Goal: Task Accomplishment & Management: Use online tool/utility

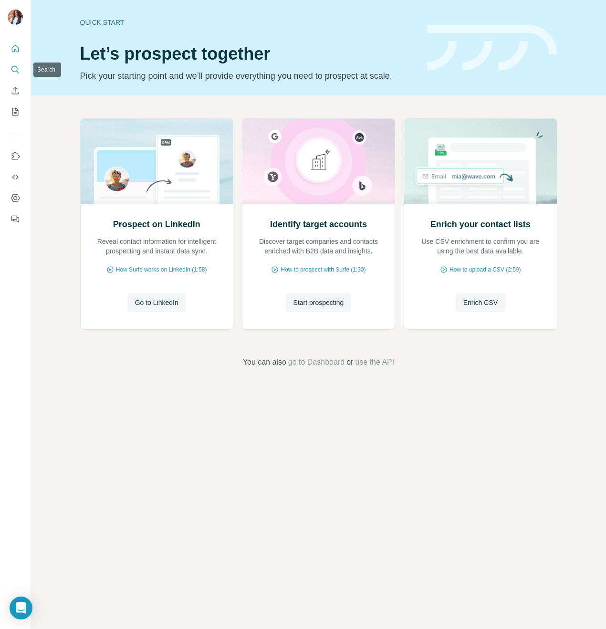
click at [12, 69] on icon "Search" at bounding box center [16, 70] width 10 height 10
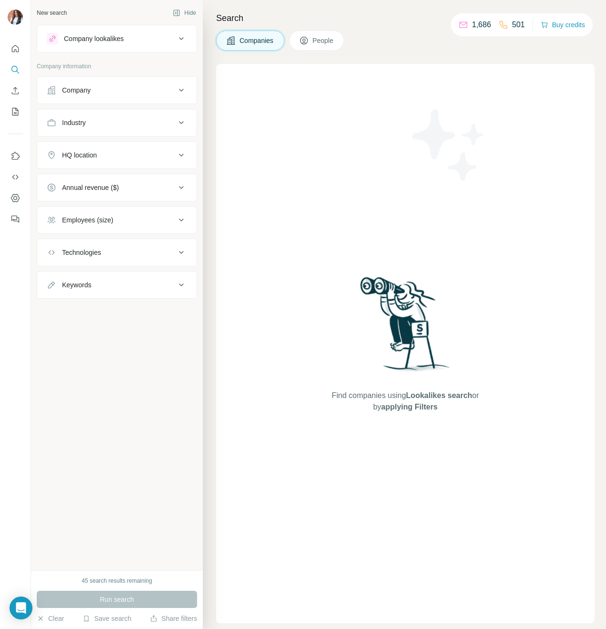
click at [309, 41] on icon at bounding box center [304, 41] width 10 height 10
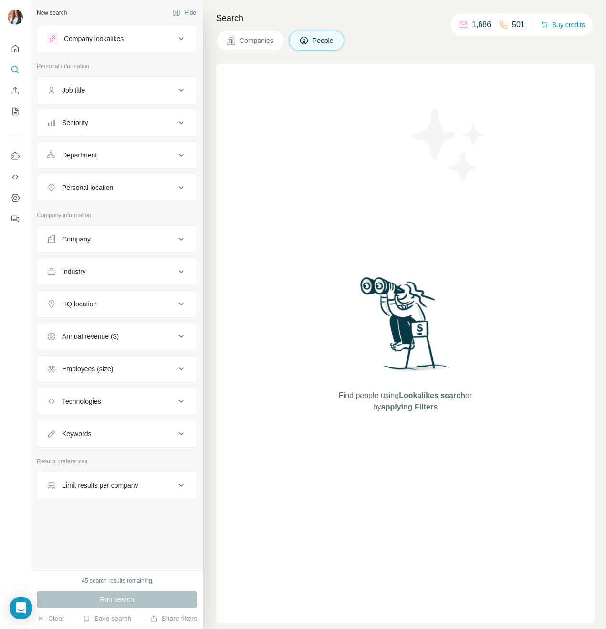
click at [186, 244] on icon at bounding box center [181, 238] width 11 height 11
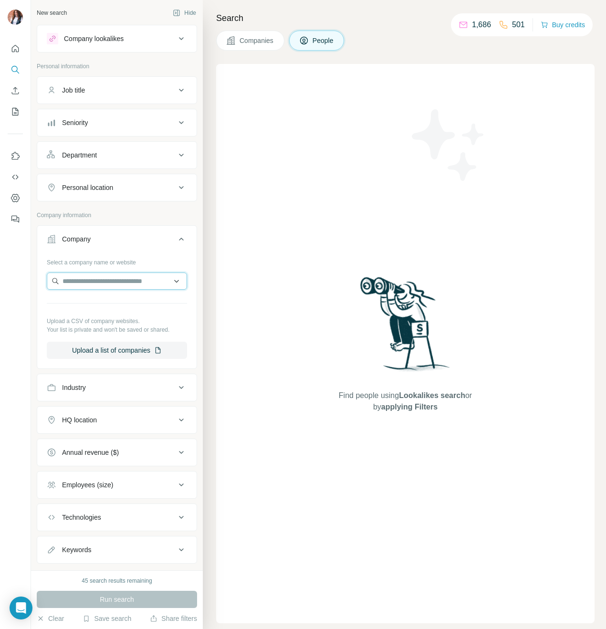
click at [87, 282] on input "text" at bounding box center [117, 281] width 140 height 17
paste input "**********"
type input "**********"
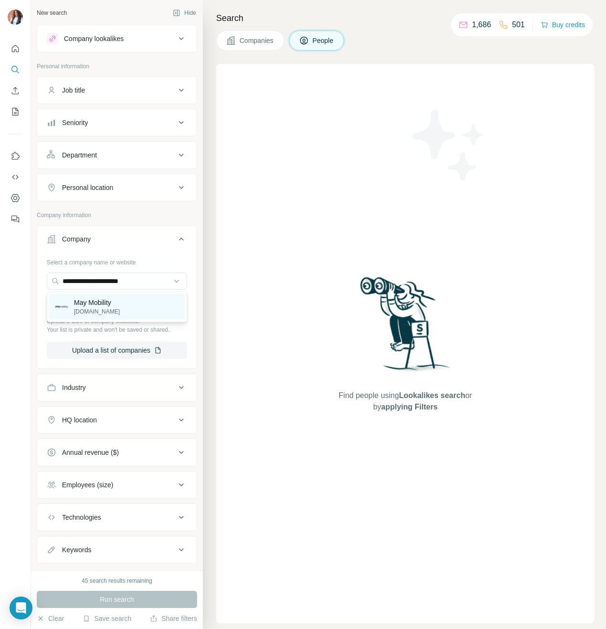
click at [125, 301] on div "May Mobility [DOMAIN_NAME]" at bounding box center [117, 307] width 136 height 26
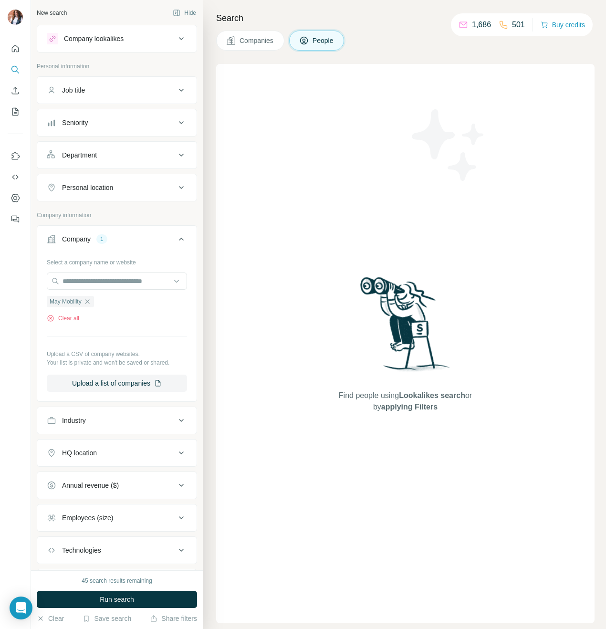
click at [175, 237] on div "Company 1" at bounding box center [111, 239] width 129 height 10
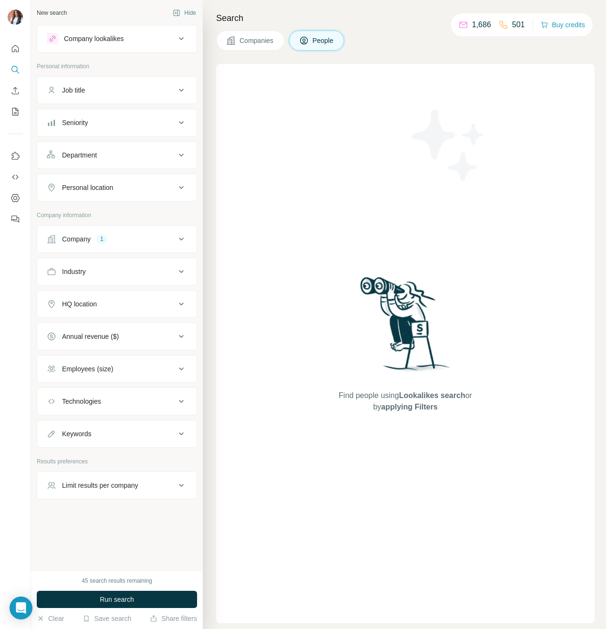
click at [110, 94] on div "Job title" at bounding box center [111, 90] width 129 height 10
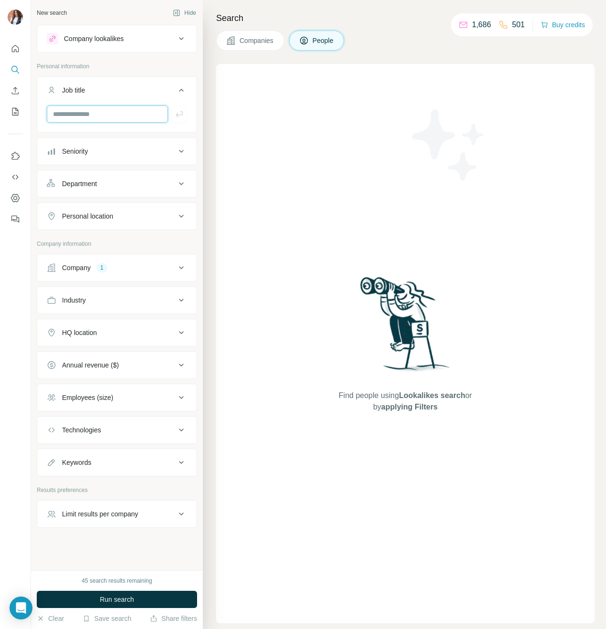
click at [102, 111] on input "text" at bounding box center [107, 113] width 121 height 17
type input "*********"
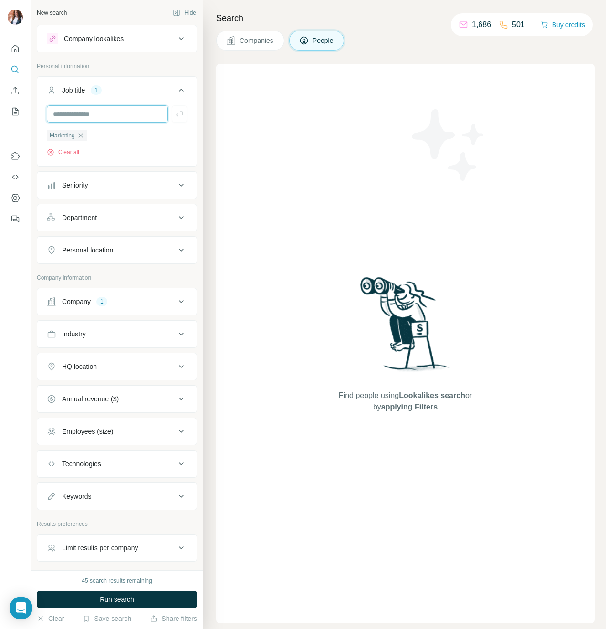
click at [119, 117] on input "text" at bounding box center [107, 113] width 121 height 17
type input "*****"
type input "**********"
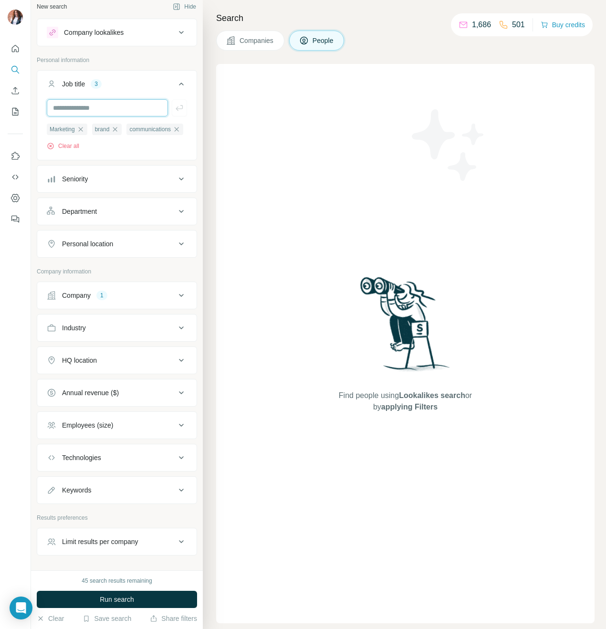
scroll to position [6, 0]
click at [172, 184] on div "Seniority" at bounding box center [111, 180] width 129 height 10
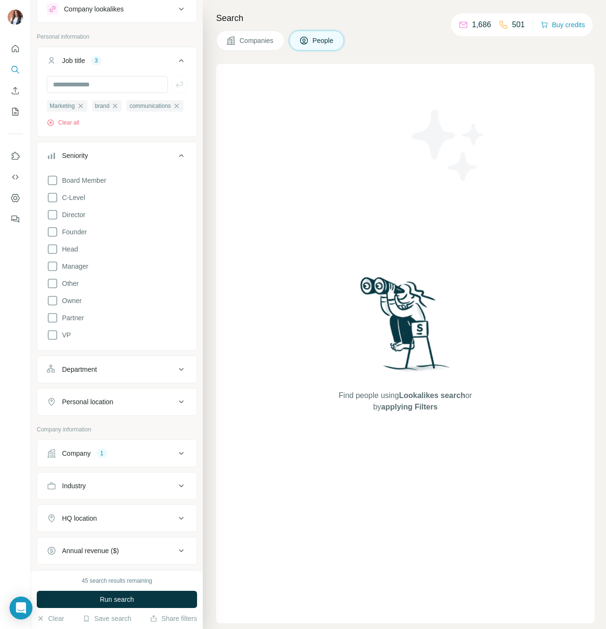
scroll to position [33, 0]
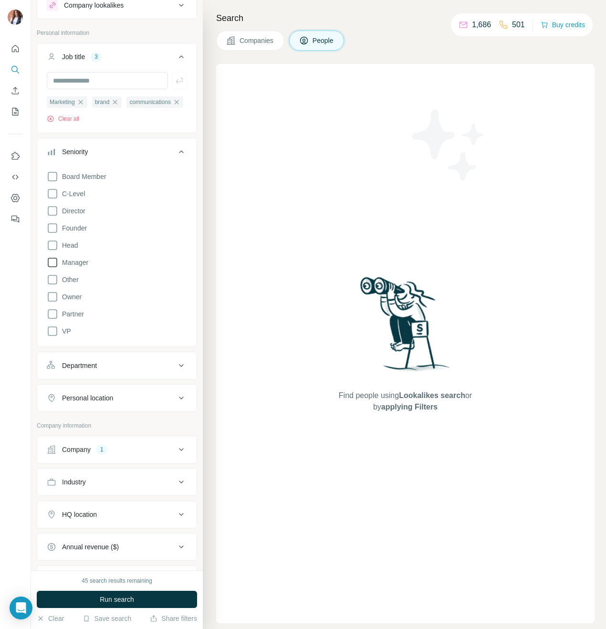
click at [53, 268] on icon at bounding box center [52, 262] width 11 height 11
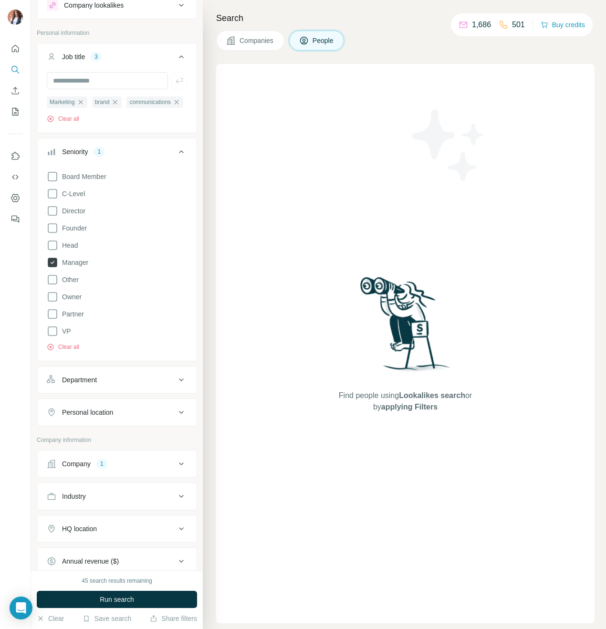
click at [53, 267] on icon at bounding box center [53, 263] width 10 height 10
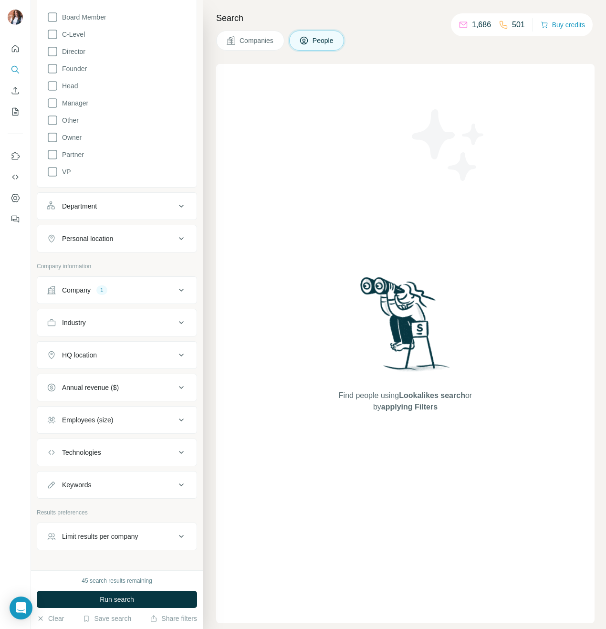
scroll to position [234, 0]
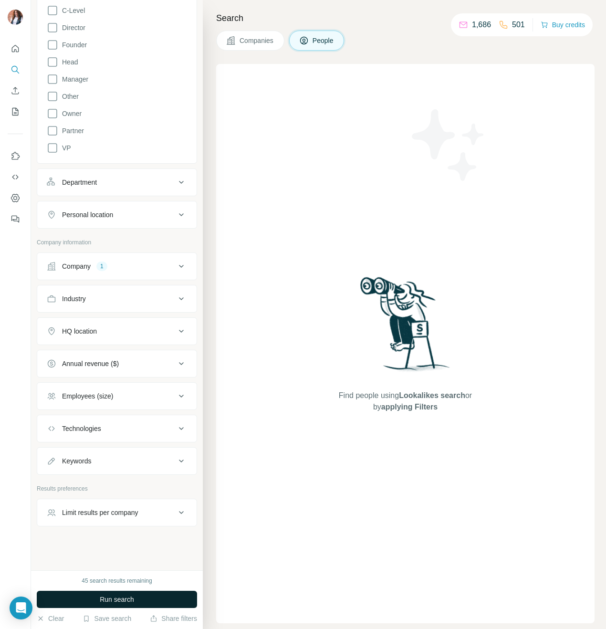
click at [111, 598] on span "Run search" at bounding box center [117, 600] width 34 height 10
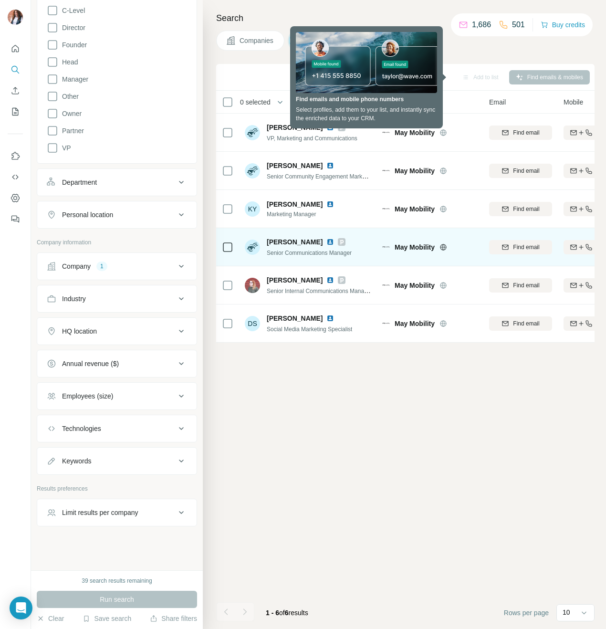
scroll to position [0, 7]
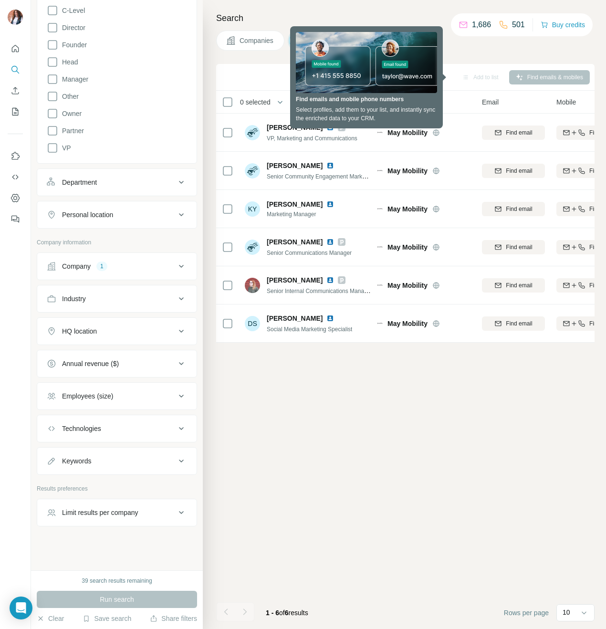
click at [442, 397] on div "Sync to Pipedrive Add to list Find emails & mobiles 0 selected People Company E…" at bounding box center [405, 346] width 379 height 565
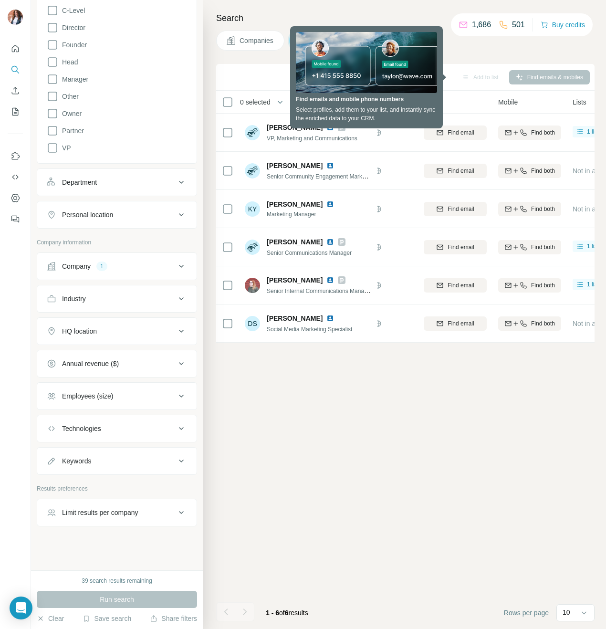
scroll to position [0, 68]
click at [483, 32] on div "1,686 501 Buy credits" at bounding box center [522, 24] width 142 height 23
click at [403, 34] on div "Companies People" at bounding box center [405, 41] width 379 height 20
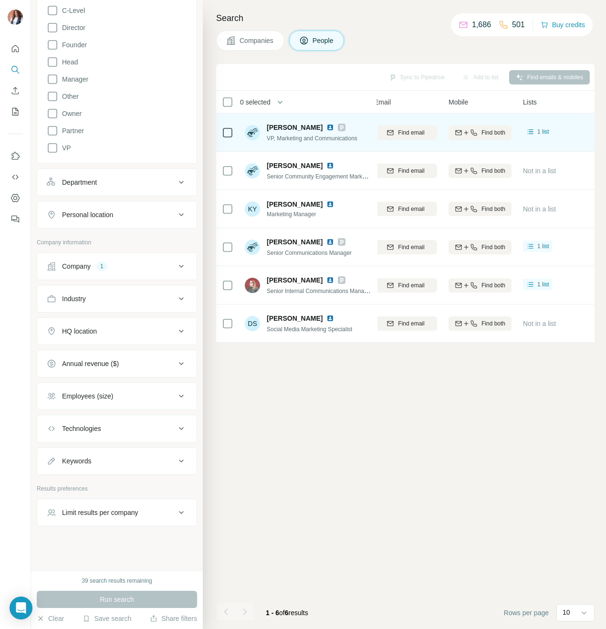
scroll to position [0, 0]
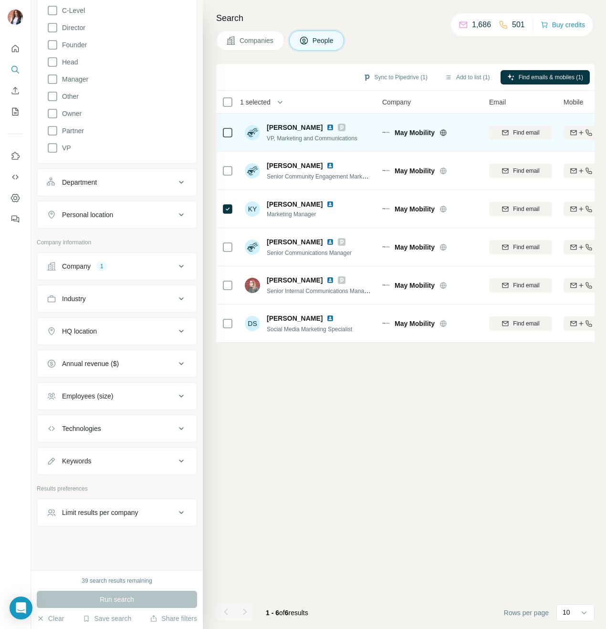
click at [223, 124] on div at bounding box center [227, 132] width 11 height 26
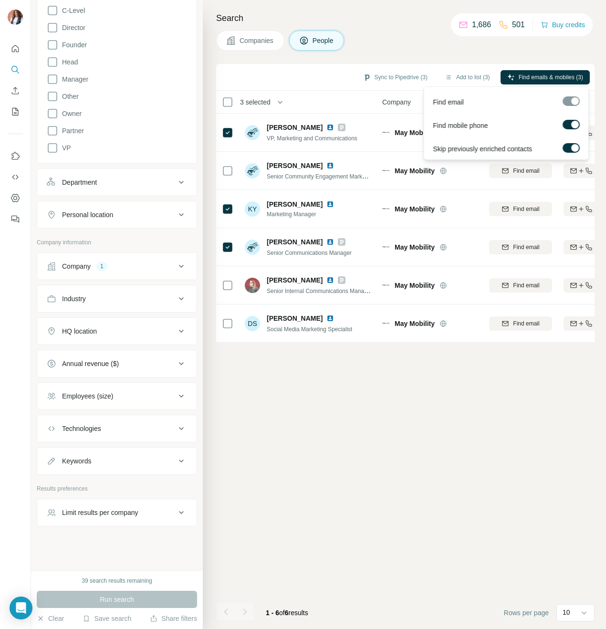
click at [573, 124] on div at bounding box center [575, 125] width 8 height 8
click at [561, 75] on span "Find emails (3)" at bounding box center [565, 77] width 38 height 9
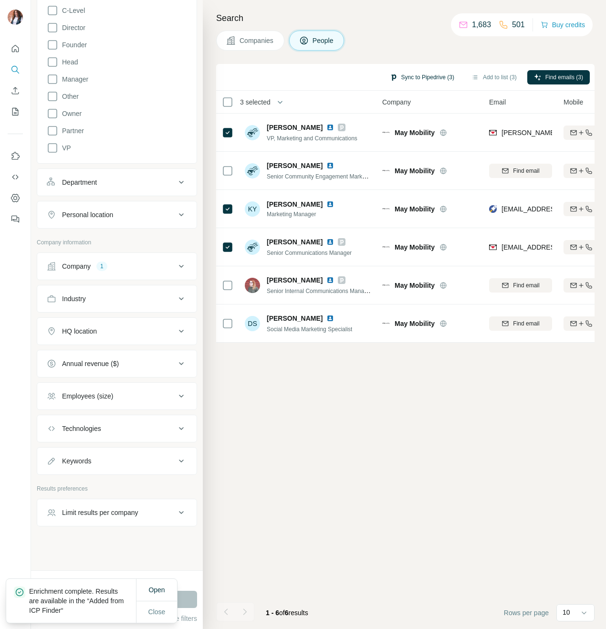
click at [429, 76] on button "Sync to Pipedrive (3)" at bounding box center [422, 77] width 78 height 14
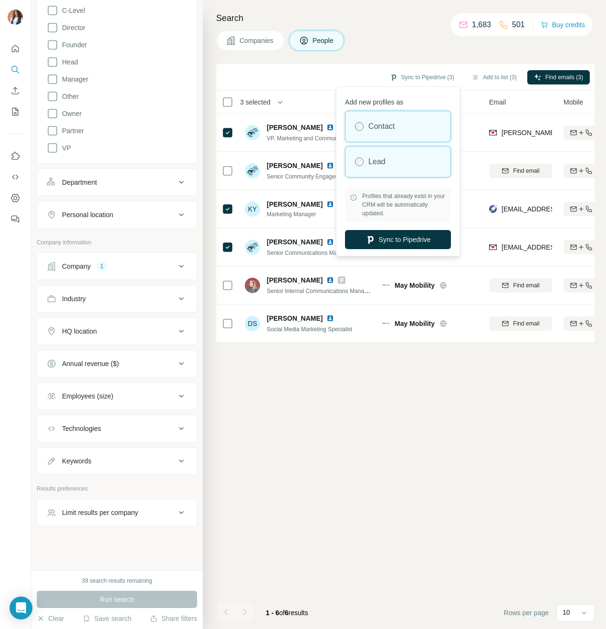
click at [425, 147] on div "Lead" at bounding box center [398, 162] width 105 height 31
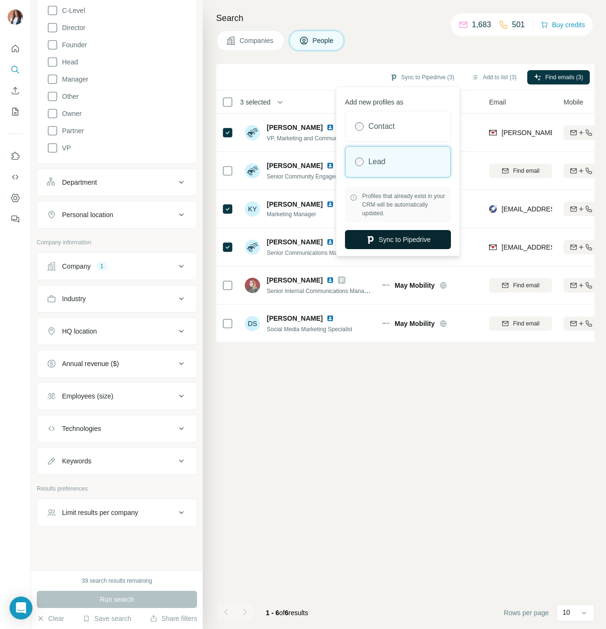
click at [421, 241] on button "Sync to Pipedrive" at bounding box center [398, 239] width 106 height 19
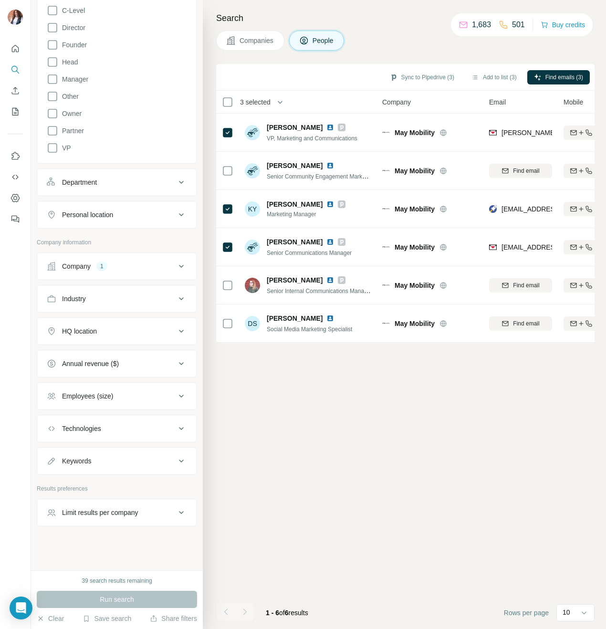
click at [413, 57] on div "Search Companies People Sync to Pipedrive (3) Add to list (3) Find emails (3) 3…" at bounding box center [404, 314] width 403 height 629
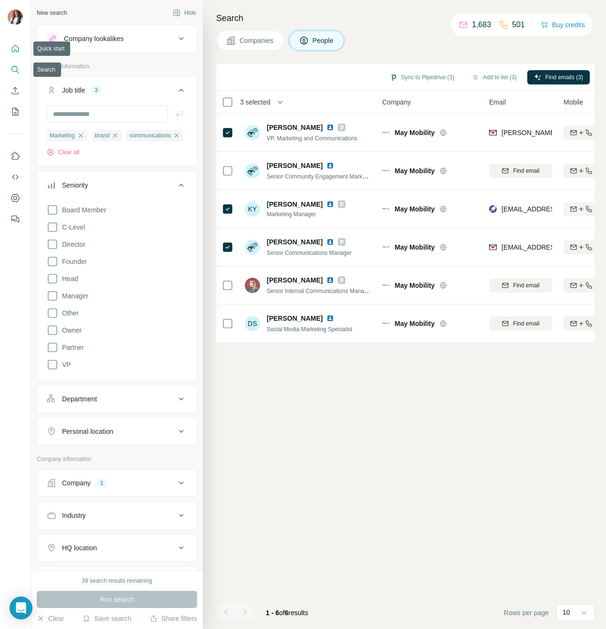
click at [17, 54] on button "Quick start" at bounding box center [15, 48] width 15 height 17
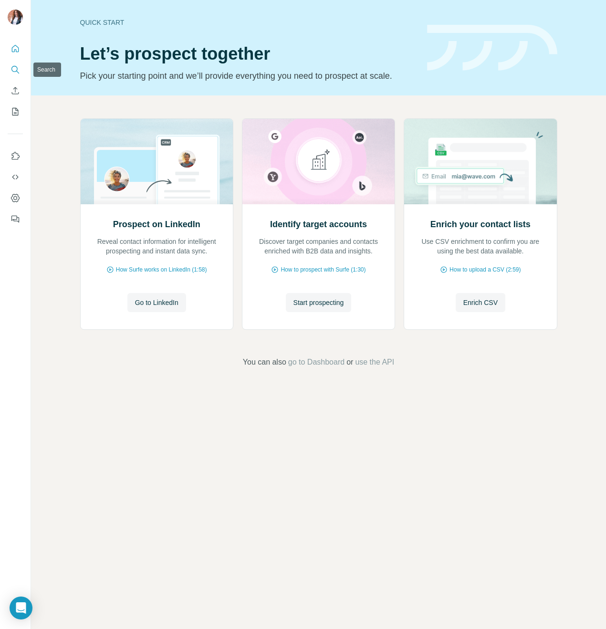
click at [15, 70] on icon "Search" at bounding box center [16, 70] width 10 height 10
click at [17, 71] on icon "Search" at bounding box center [17, 72] width 3 height 3
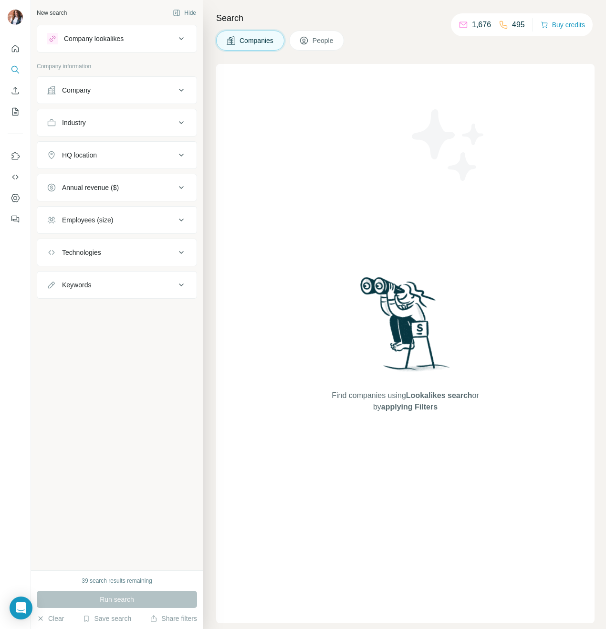
click at [337, 43] on button "People" at bounding box center [316, 41] width 55 height 20
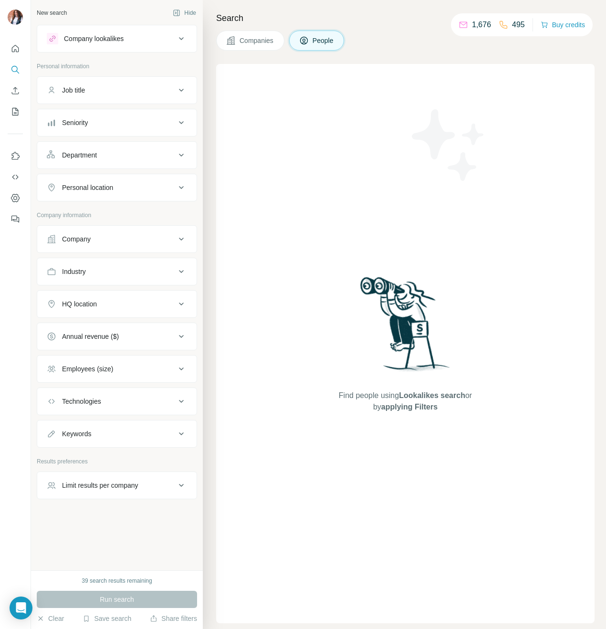
click at [163, 236] on div "Company" at bounding box center [111, 239] width 129 height 10
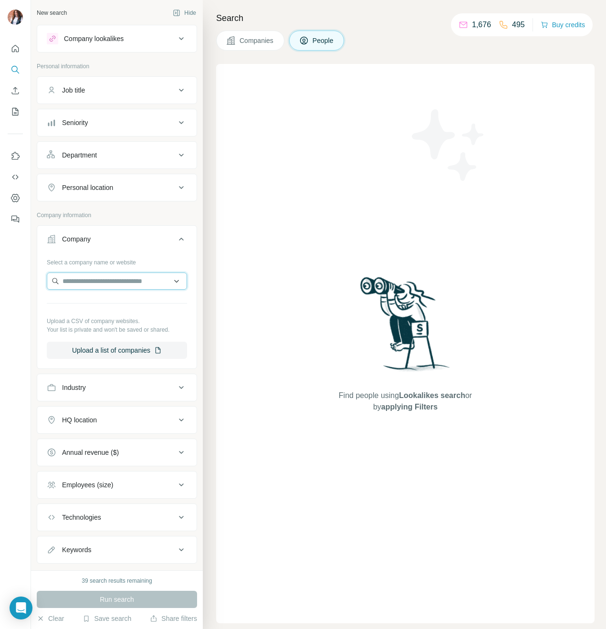
click at [142, 280] on input "text" at bounding box center [117, 281] width 140 height 17
paste input "**********"
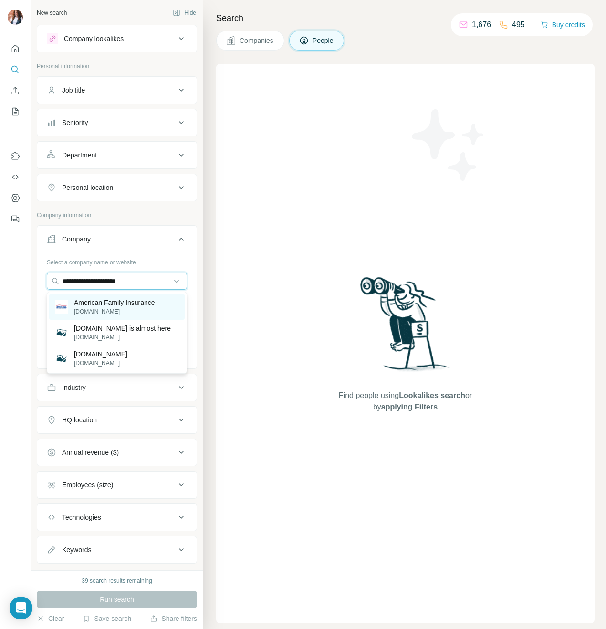
type input "**********"
click at [127, 307] on p "American Family Insurance" at bounding box center [114, 303] width 81 height 10
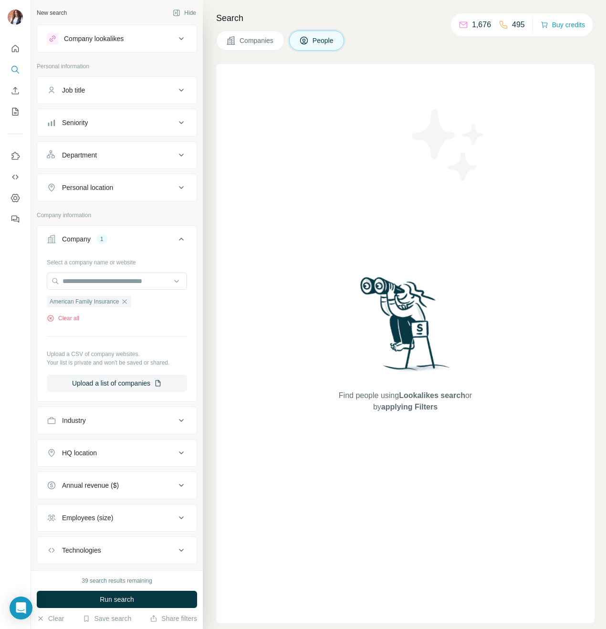
click at [187, 241] on button "Company 1" at bounding box center [116, 241] width 159 height 27
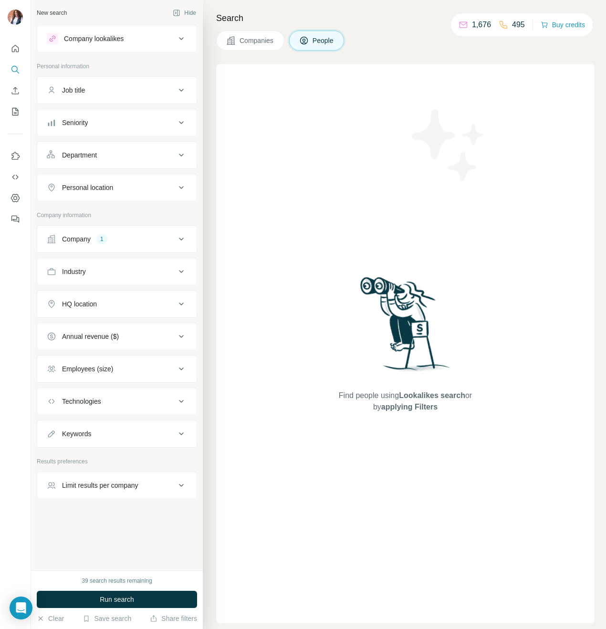
click at [168, 87] on div "Job title" at bounding box center [111, 90] width 129 height 10
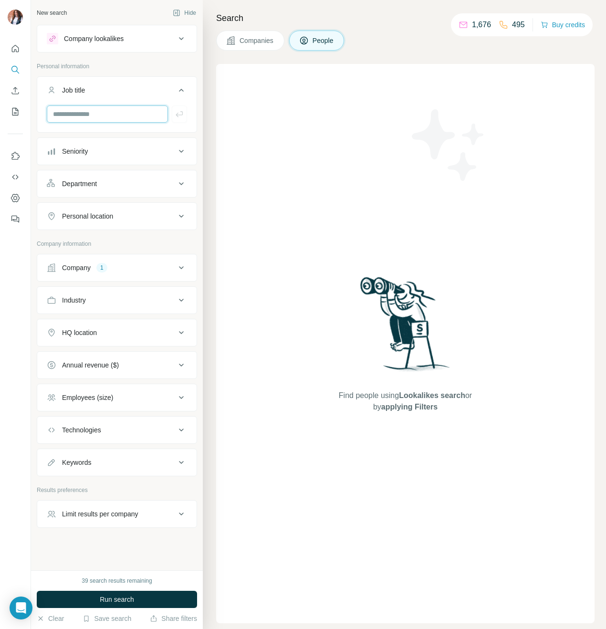
click at [138, 110] on input "text" at bounding box center [107, 113] width 121 height 17
type input "*********"
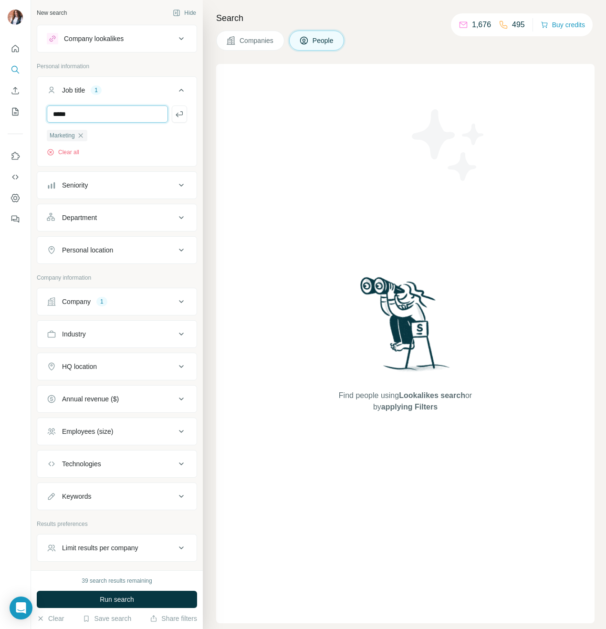
type input "*****"
type input "**********"
type input "******"
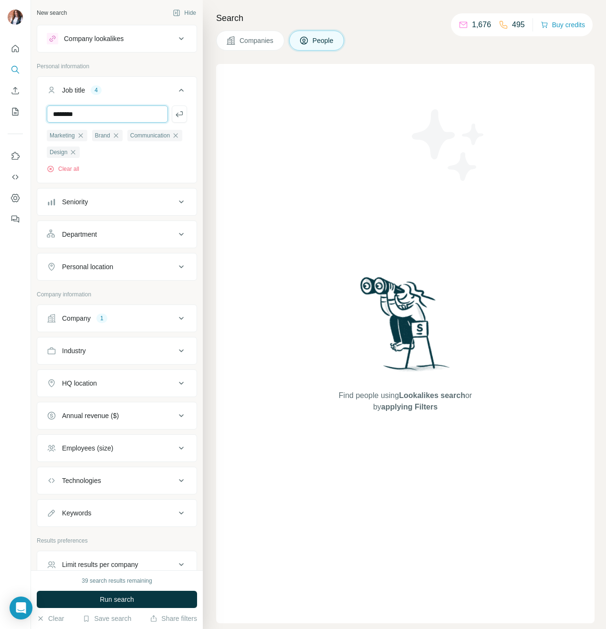
type input "********"
click at [157, 197] on button "Seniority" at bounding box center [116, 201] width 159 height 23
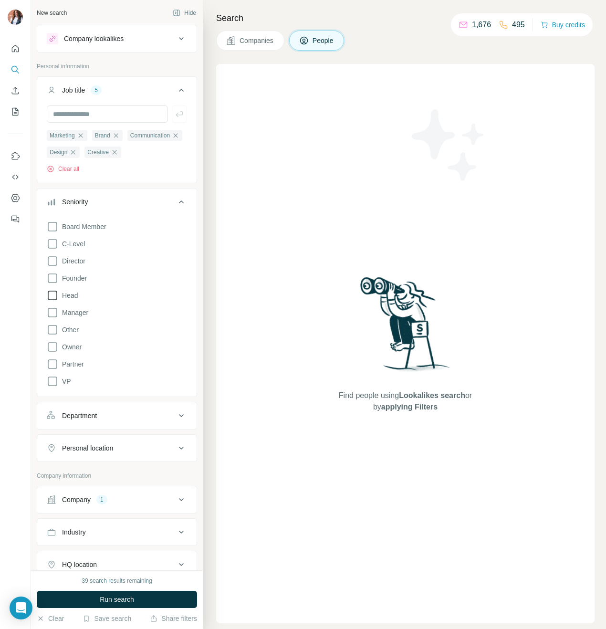
click at [74, 295] on span "Head" at bounding box center [68, 296] width 20 height 10
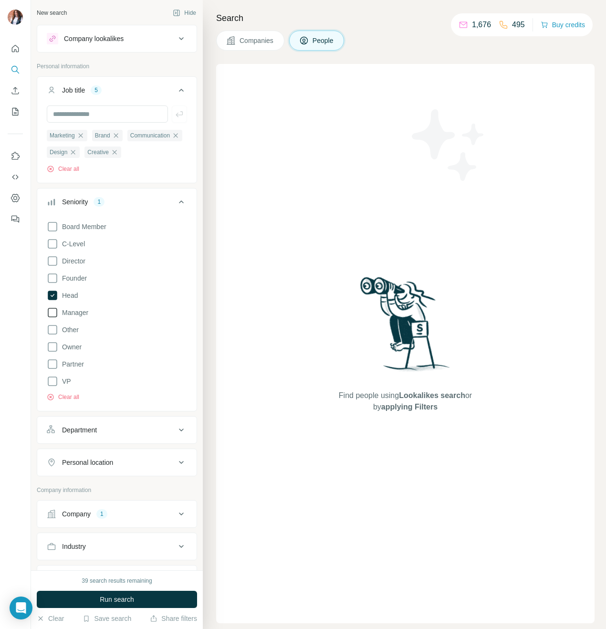
click at [82, 316] on span "Manager" at bounding box center [73, 313] width 30 height 10
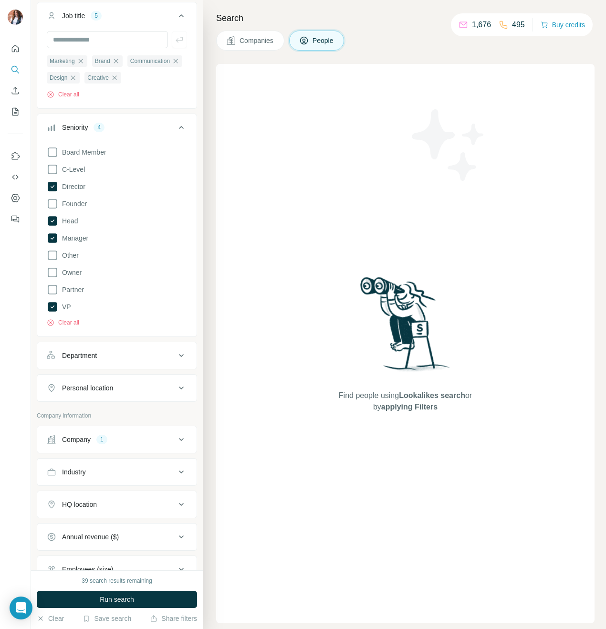
click at [174, 123] on button "Seniority 4" at bounding box center [116, 129] width 159 height 27
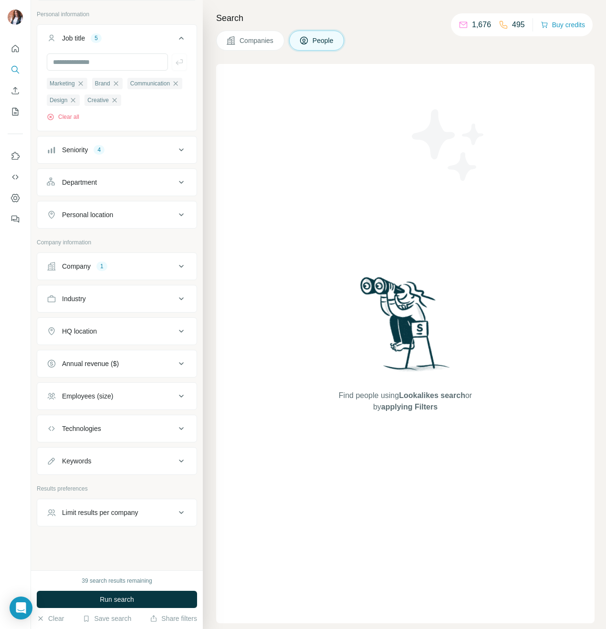
scroll to position [53, 0]
click at [157, 190] on button "Department" at bounding box center [116, 182] width 159 height 23
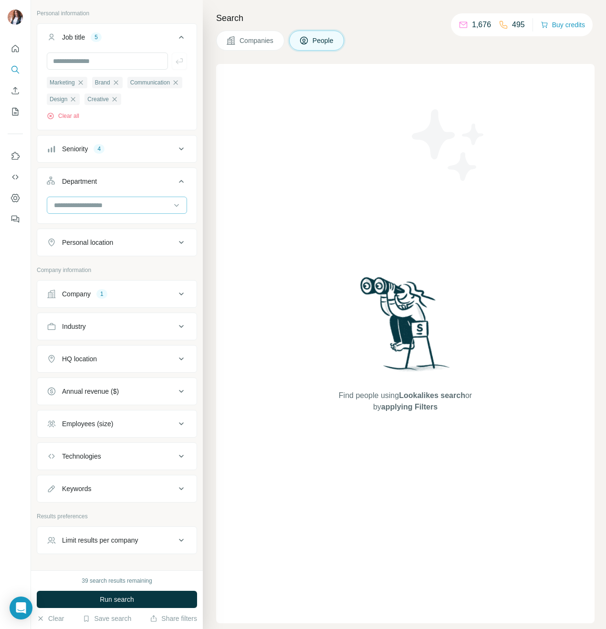
click at [152, 213] on div at bounding box center [112, 205] width 118 height 16
click at [143, 249] on div "Marketing and Advertising" at bounding box center [117, 249] width 124 height 10
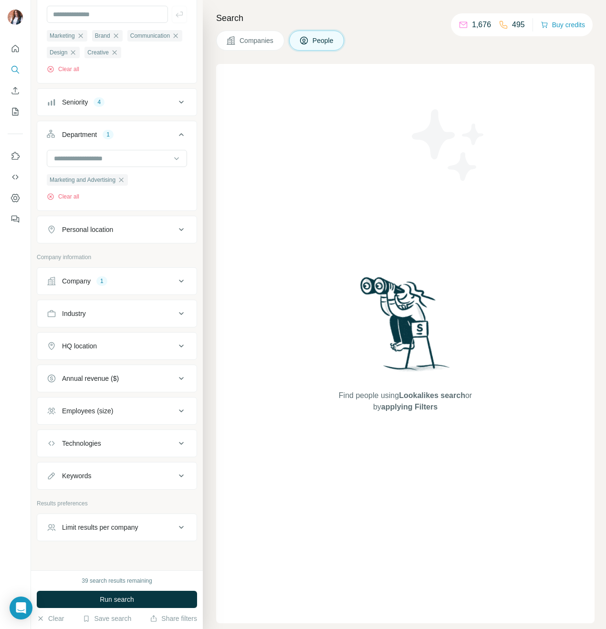
scroll to position [116, 0]
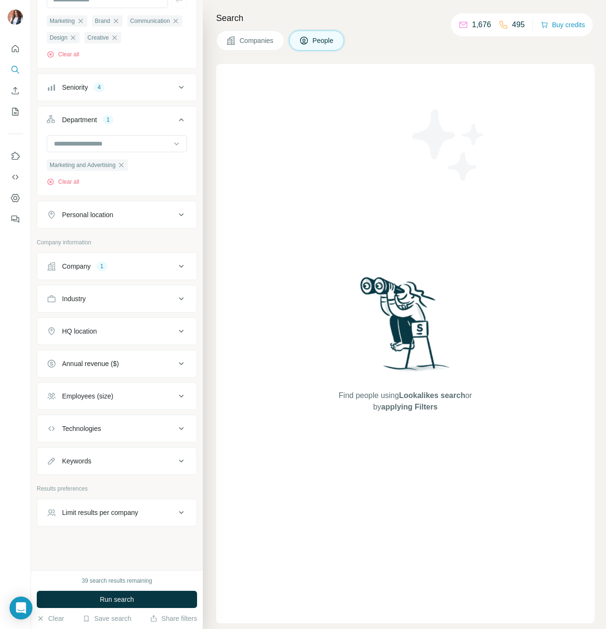
click at [157, 597] on button "Run search" at bounding box center [117, 599] width 160 height 17
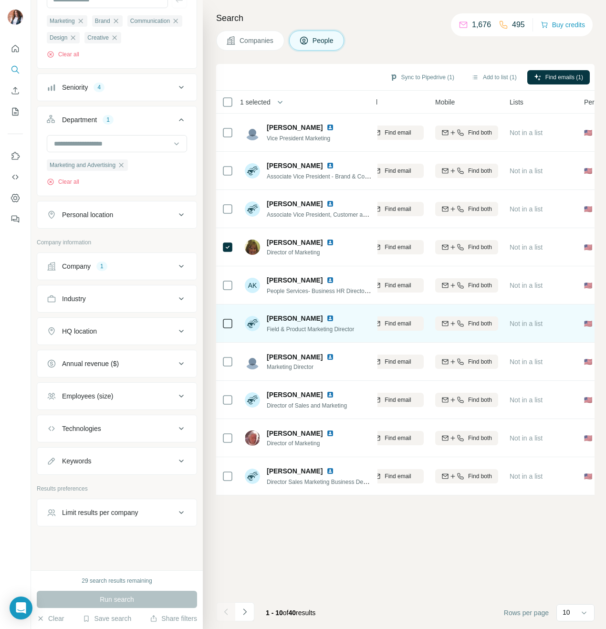
scroll to position [0, 0]
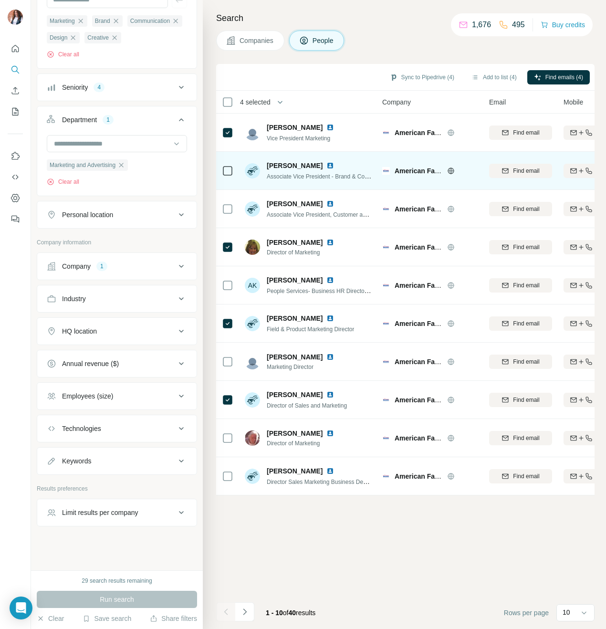
click at [232, 175] on icon at bounding box center [227, 170] width 11 height 11
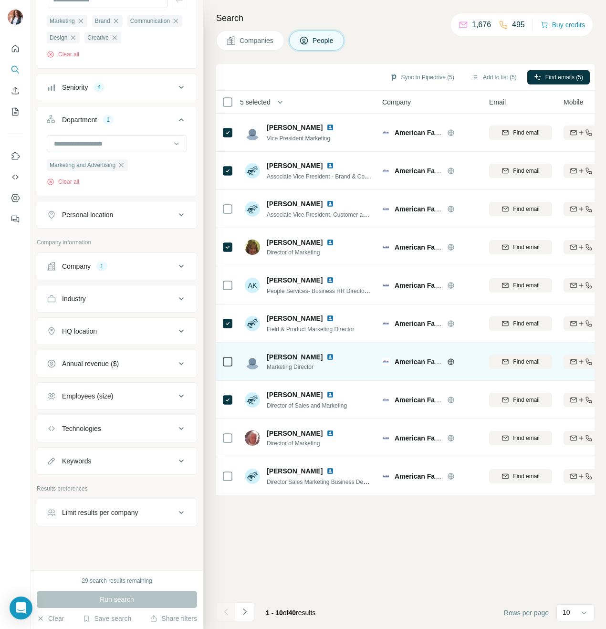
click at [224, 367] on icon at bounding box center [227, 361] width 11 height 11
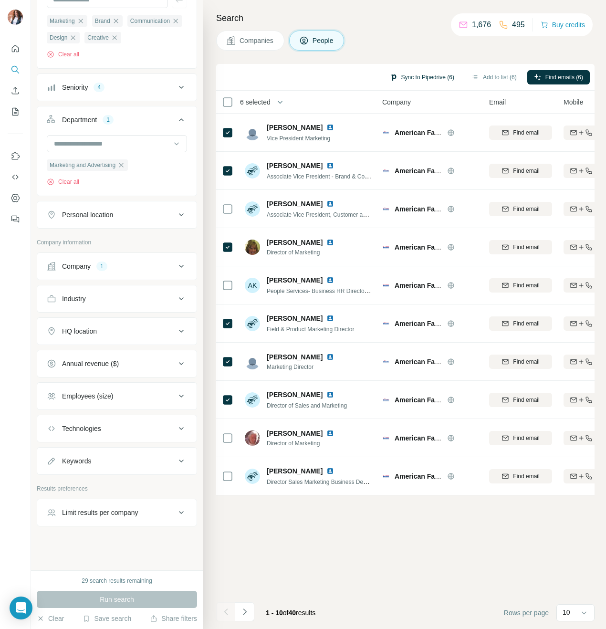
click at [448, 74] on button "Sync to Pipedrive (6)" at bounding box center [422, 77] width 78 height 14
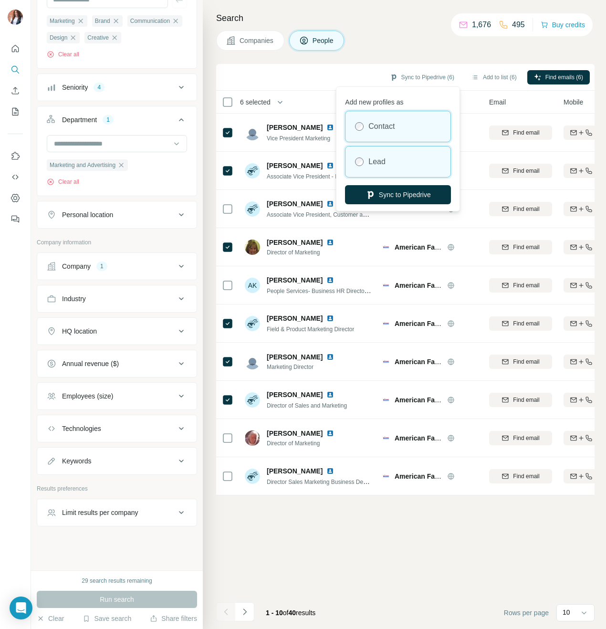
click at [420, 165] on div "Lead" at bounding box center [398, 162] width 105 height 31
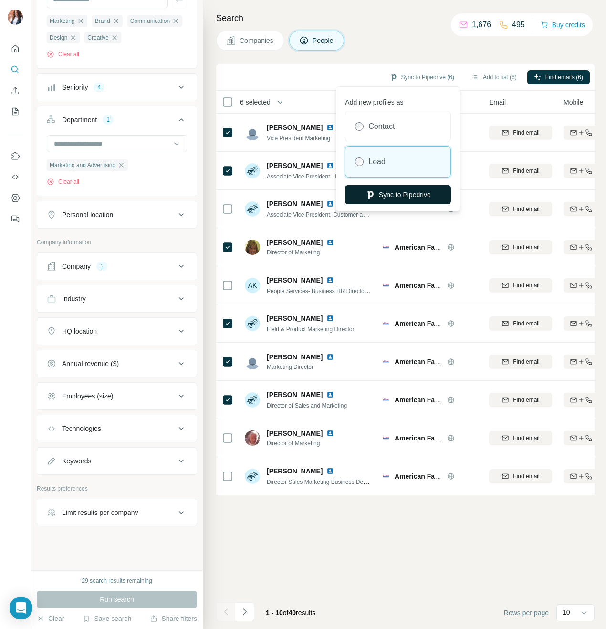
click at [422, 196] on button "Sync to Pipedrive" at bounding box center [398, 194] width 106 height 19
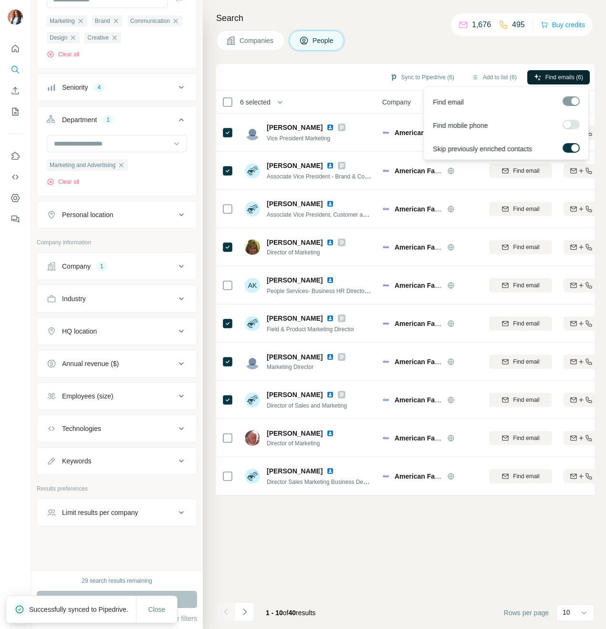
click at [551, 78] on span "Find emails (6)" at bounding box center [565, 77] width 38 height 9
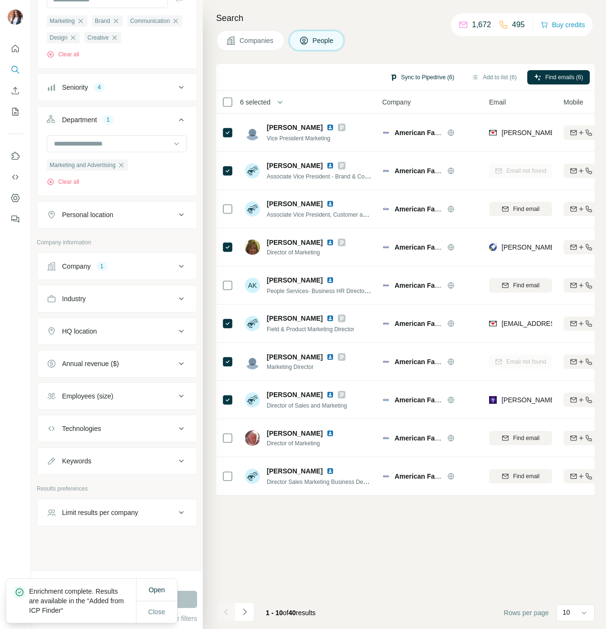
click at [430, 77] on button "Sync to Pipedrive (6)" at bounding box center [422, 77] width 78 height 14
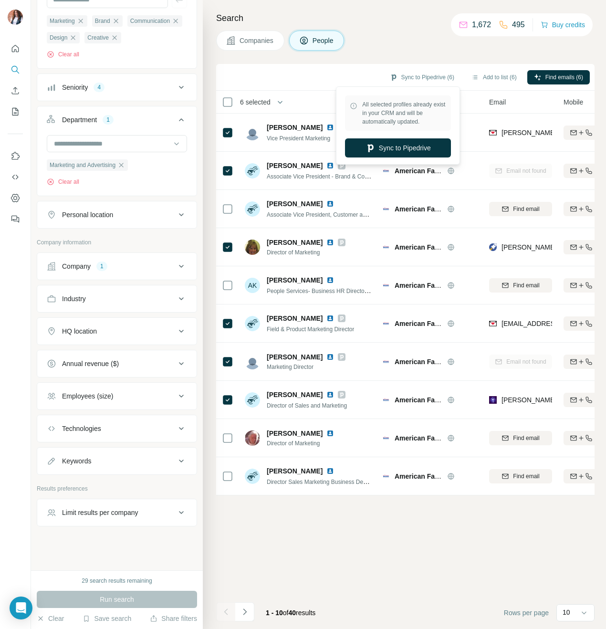
click at [386, 63] on div "Search Companies People Sync to Pipedrive (6) Add to list (6) Find emails (6) 6…" at bounding box center [404, 314] width 403 height 629
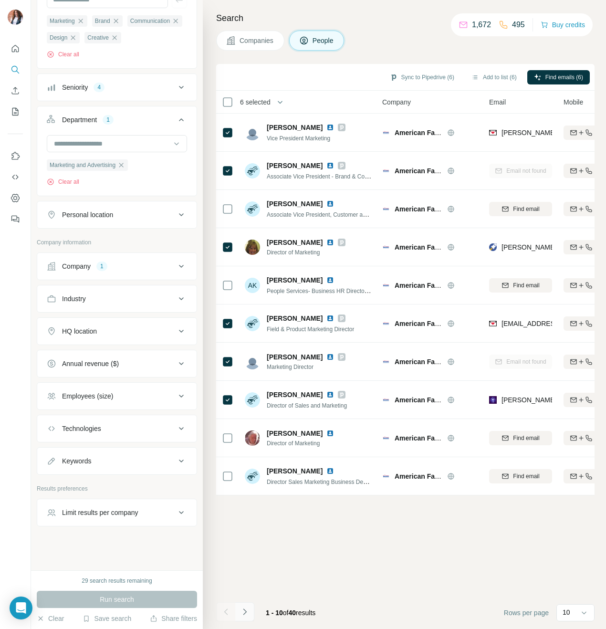
click at [244, 617] on button "Navigate to next page" at bounding box center [244, 611] width 19 height 19
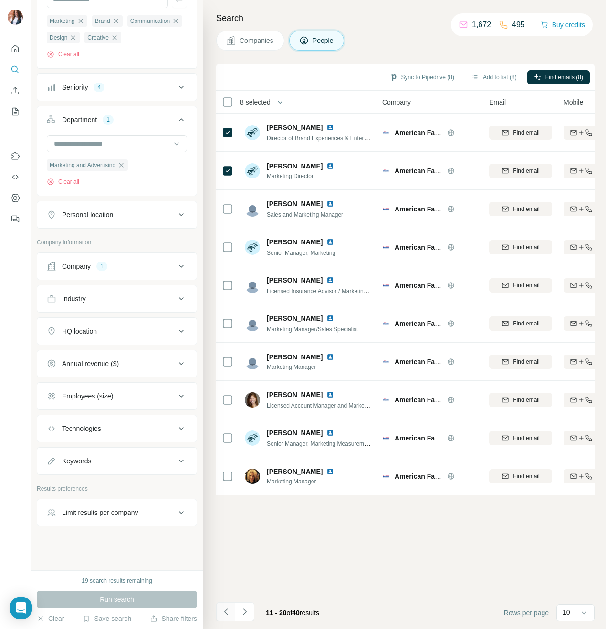
click at [221, 615] on icon "Navigate to previous page" at bounding box center [226, 612] width 10 height 10
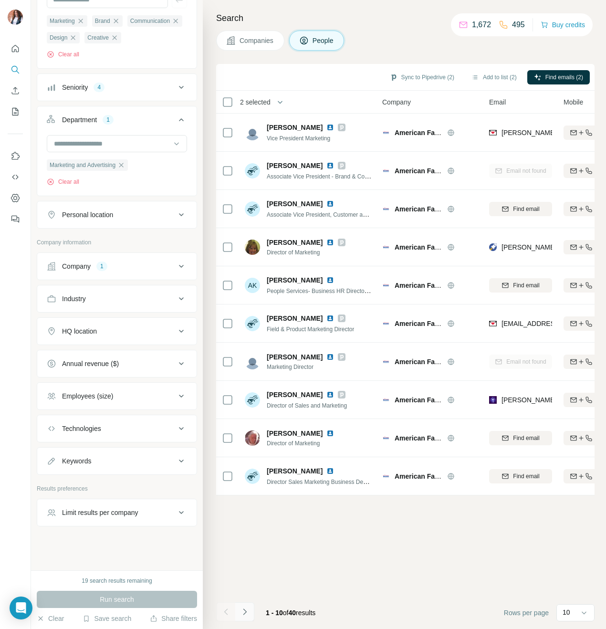
click at [244, 614] on icon "Navigate to next page" at bounding box center [245, 612] width 10 height 10
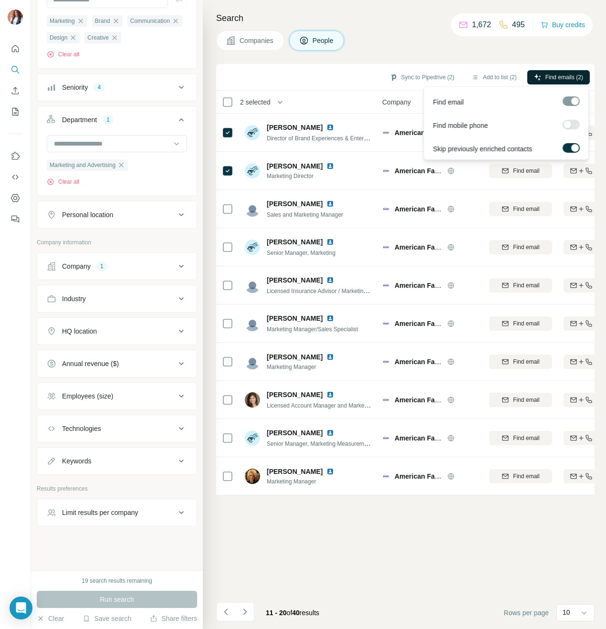
click at [546, 76] on span "Find emails (2)" at bounding box center [565, 77] width 38 height 9
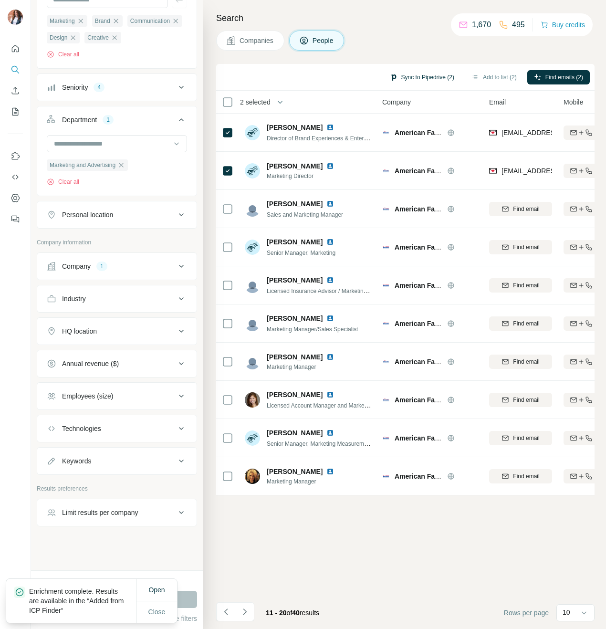
click at [412, 73] on button "Sync to Pipedrive (2)" at bounding box center [422, 77] width 78 height 14
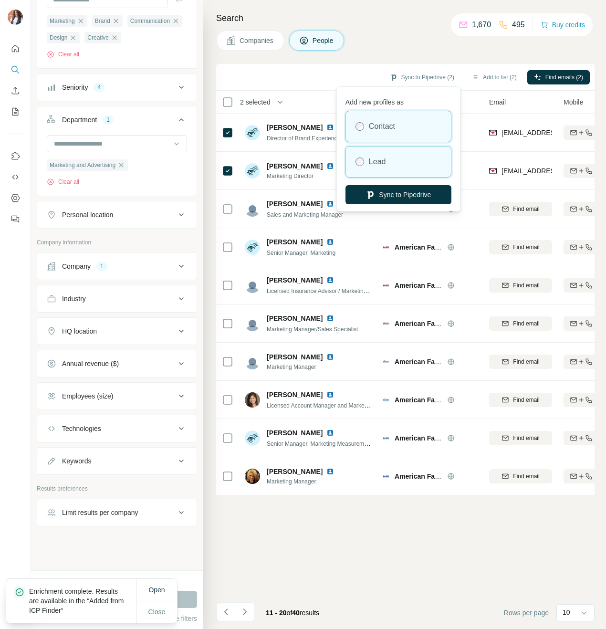
click at [422, 148] on div "Lead" at bounding box center [398, 162] width 105 height 31
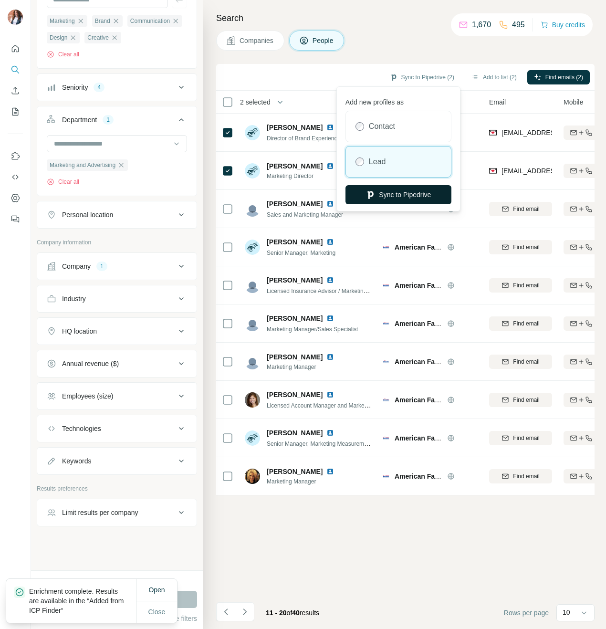
click at [422, 194] on button "Sync to Pipedrive" at bounding box center [399, 194] width 106 height 19
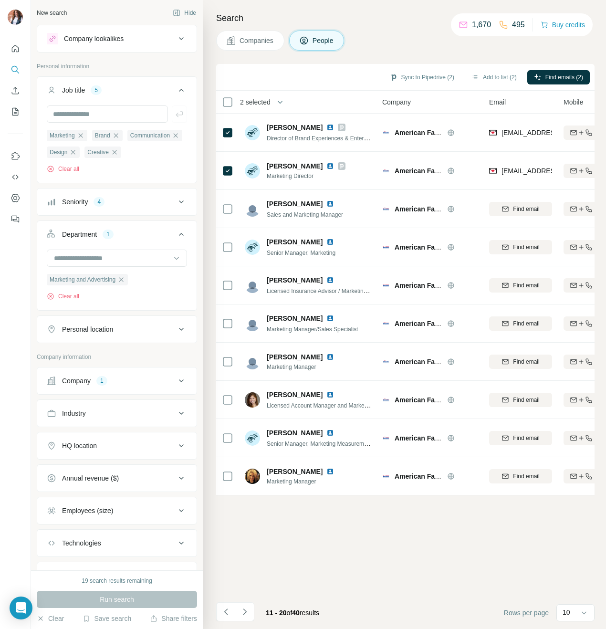
click at [186, 384] on icon at bounding box center [181, 380] width 11 height 11
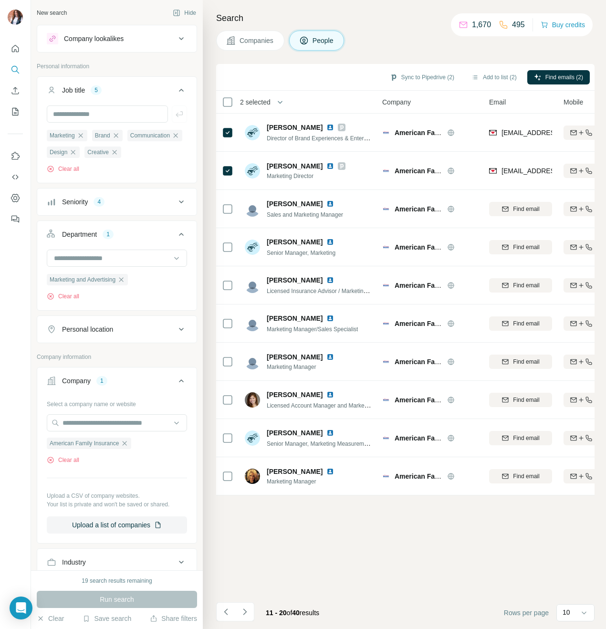
drag, startPoint x: 128, startPoint y: 444, endPoint x: 124, endPoint y: 437, distance: 8.1
click at [127, 444] on icon "button" at bounding box center [125, 444] width 8 height 8
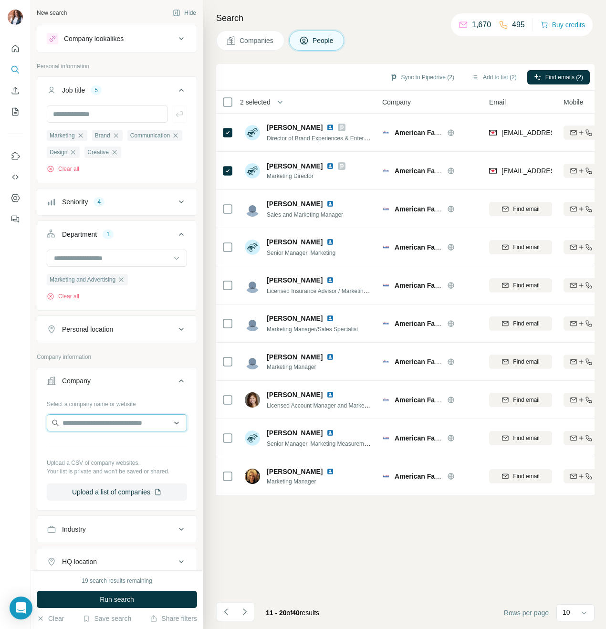
click at [110, 426] on input "text" at bounding box center [117, 422] width 140 height 17
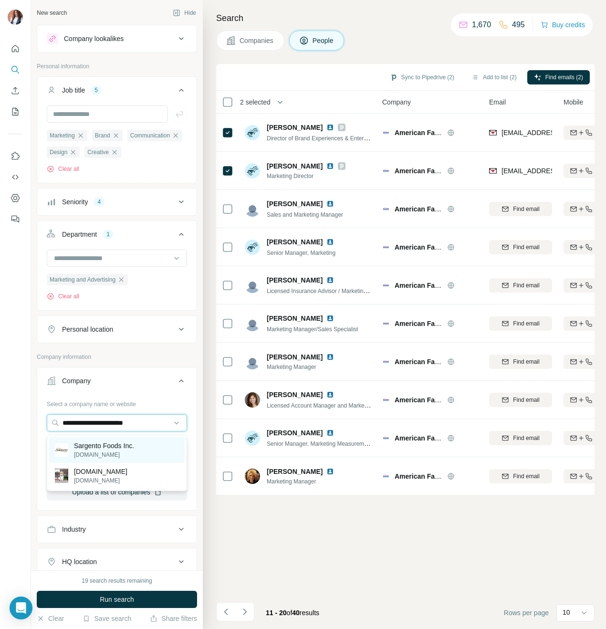
type input "**********"
click at [124, 449] on p "Sargento Foods Inc." at bounding box center [104, 446] width 60 height 10
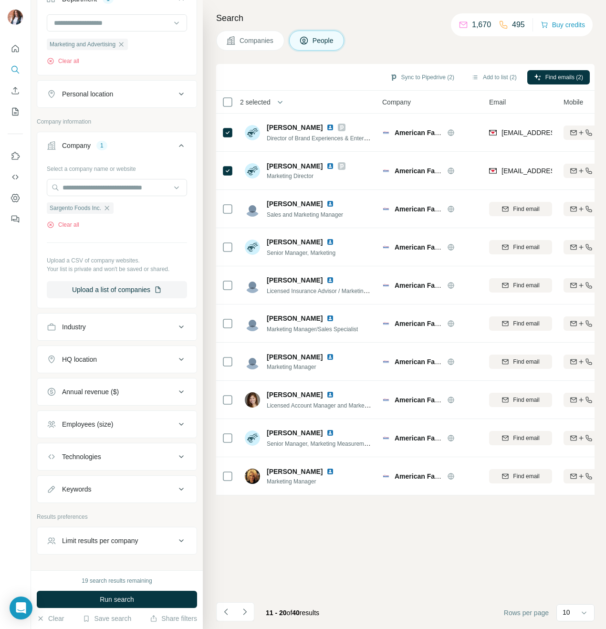
scroll to position [236, 0]
click at [142, 601] on button "Run search" at bounding box center [117, 599] width 160 height 17
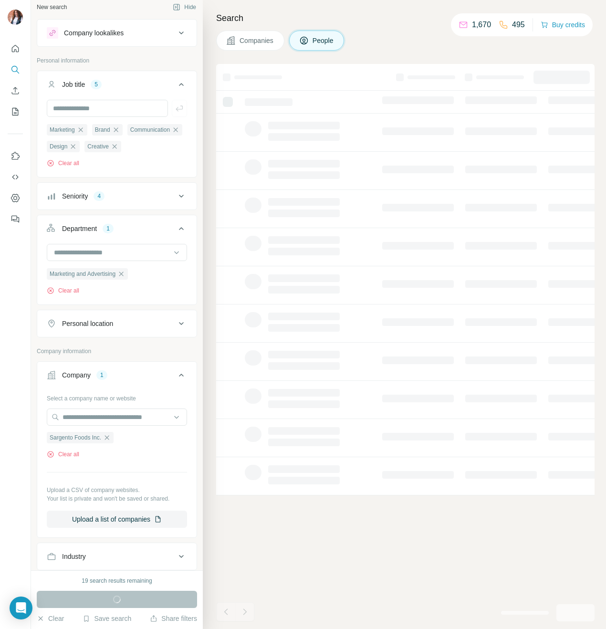
scroll to position [3, 0]
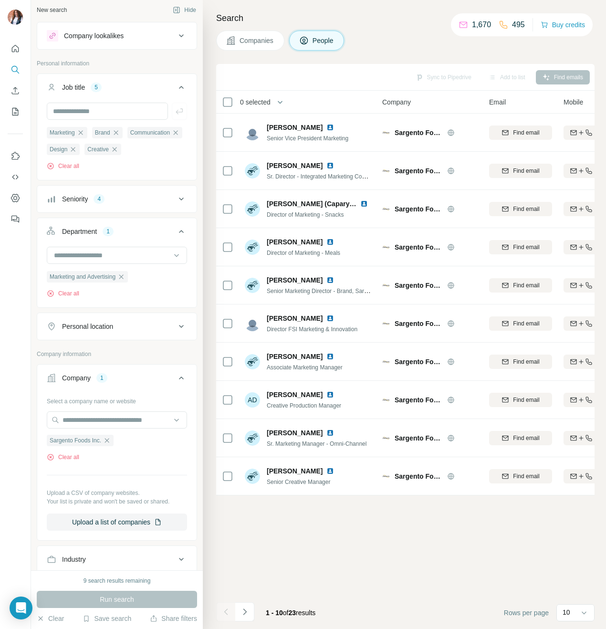
click at [178, 379] on icon at bounding box center [181, 377] width 11 height 11
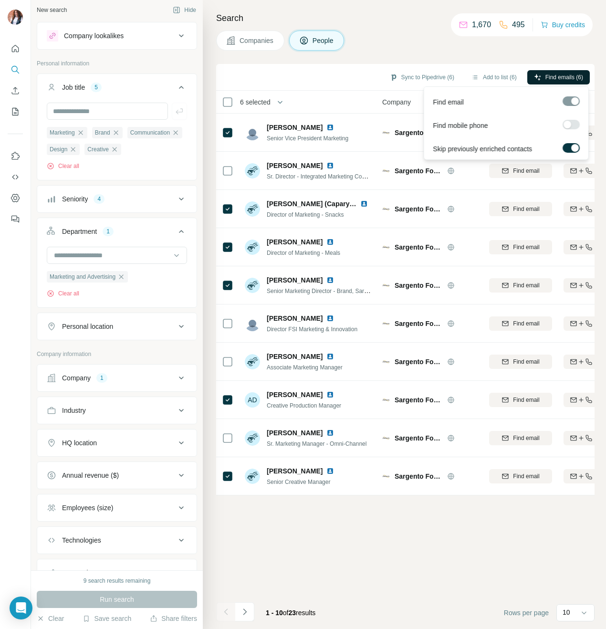
click at [539, 74] on button "Find emails (6)" at bounding box center [558, 77] width 63 height 14
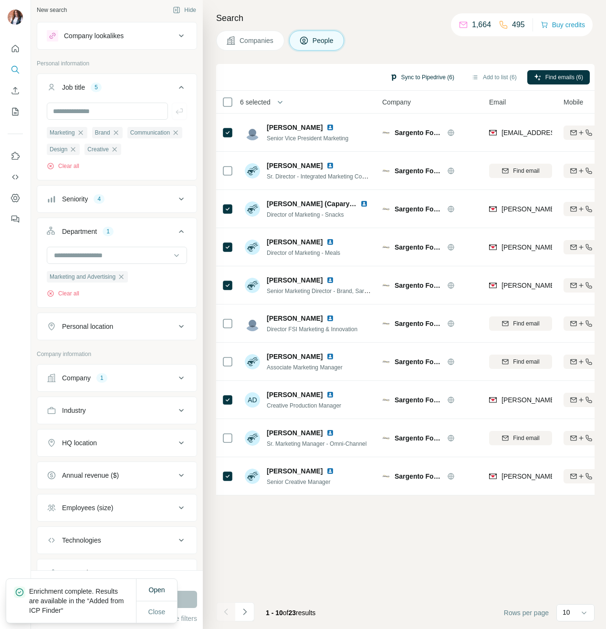
click at [443, 74] on button "Sync to Pipedrive (6)" at bounding box center [422, 77] width 78 height 14
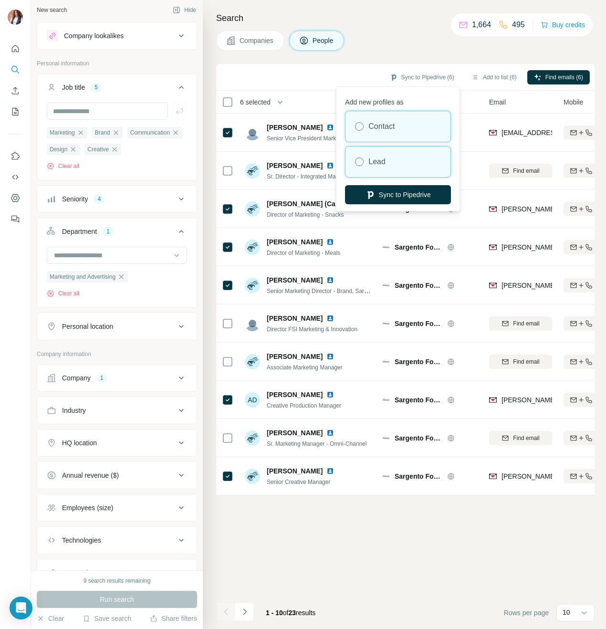
click at [419, 160] on div "Lead" at bounding box center [398, 162] width 105 height 31
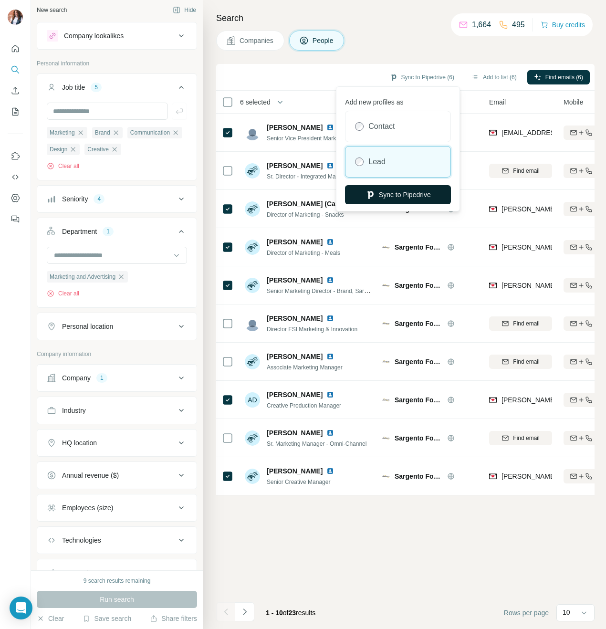
click at [421, 196] on button "Sync to Pipedrive" at bounding box center [398, 194] width 106 height 19
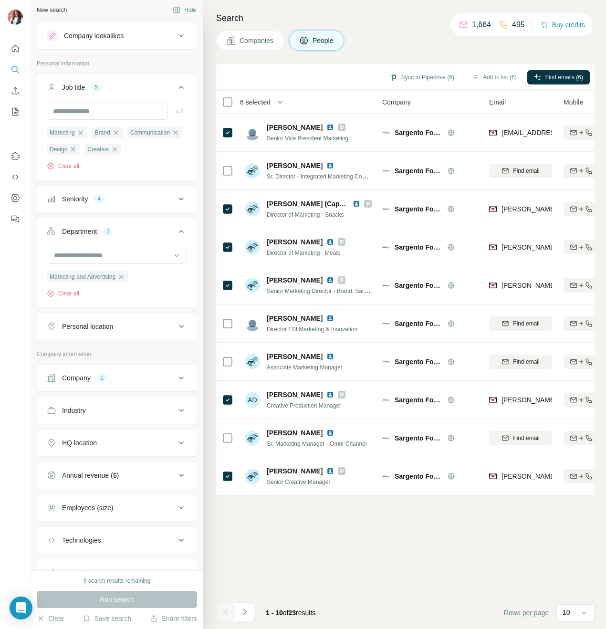
click at [170, 380] on div "Company 1" at bounding box center [111, 378] width 129 height 10
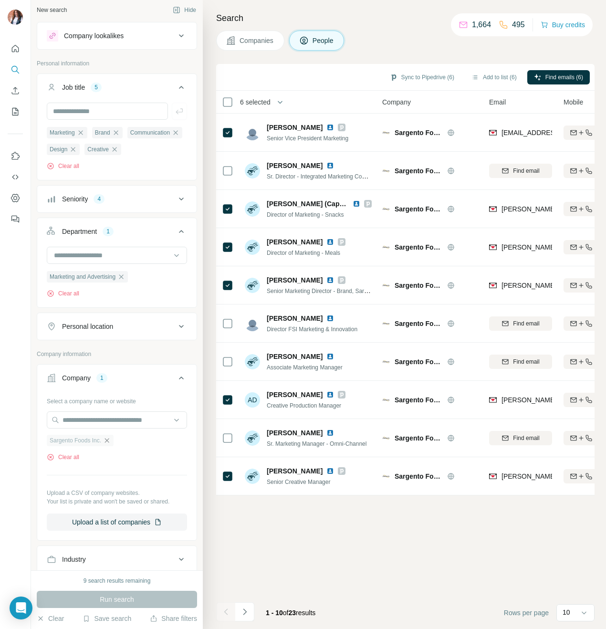
click at [108, 441] on icon "button" at bounding box center [107, 441] width 8 height 8
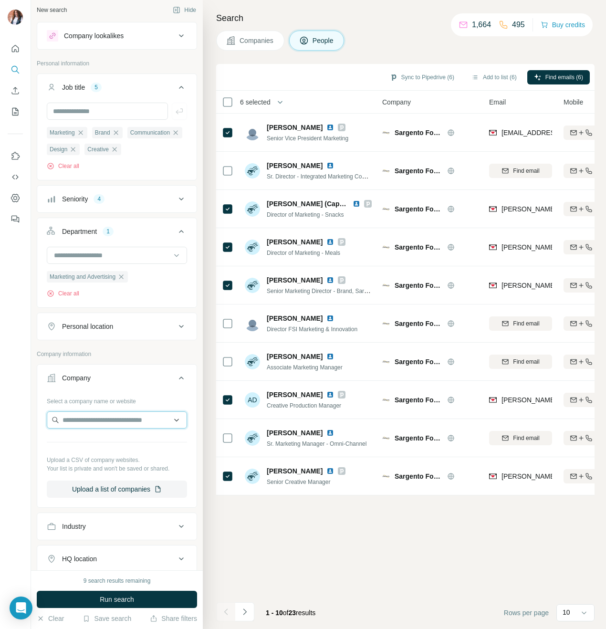
click at [102, 423] on input "text" at bounding box center [117, 419] width 140 height 17
type input "**********"
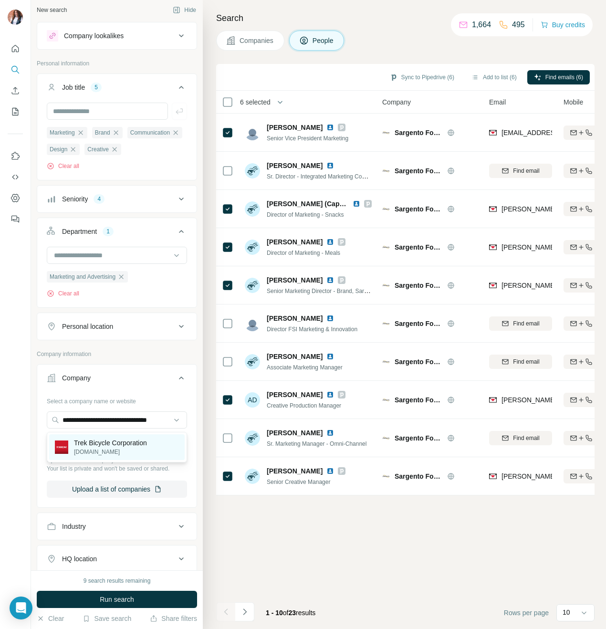
click at [119, 442] on p "Trek Bicycle Corporation" at bounding box center [110, 443] width 73 height 10
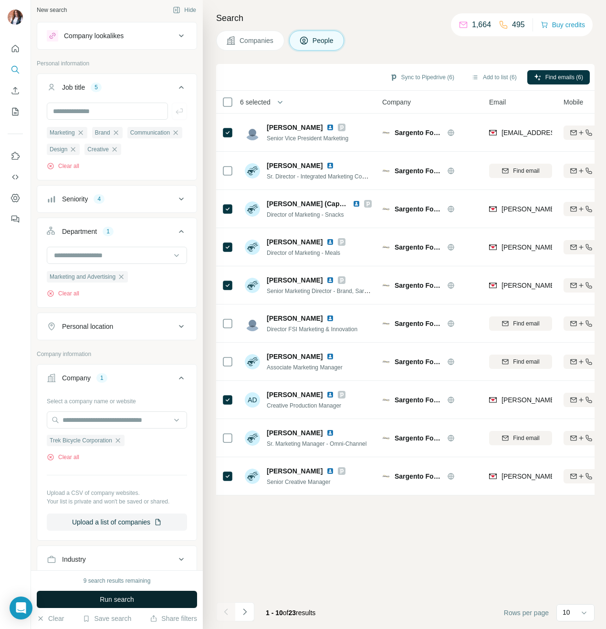
click at [143, 598] on button "Run search" at bounding box center [117, 599] width 160 height 17
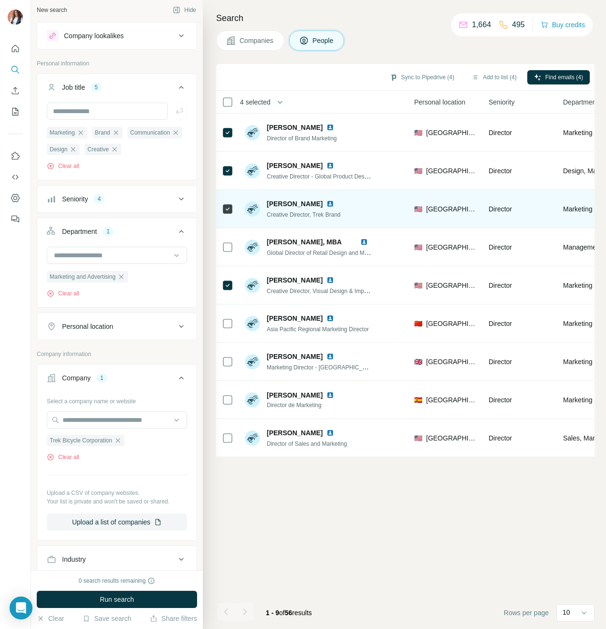
scroll to position [0, 295]
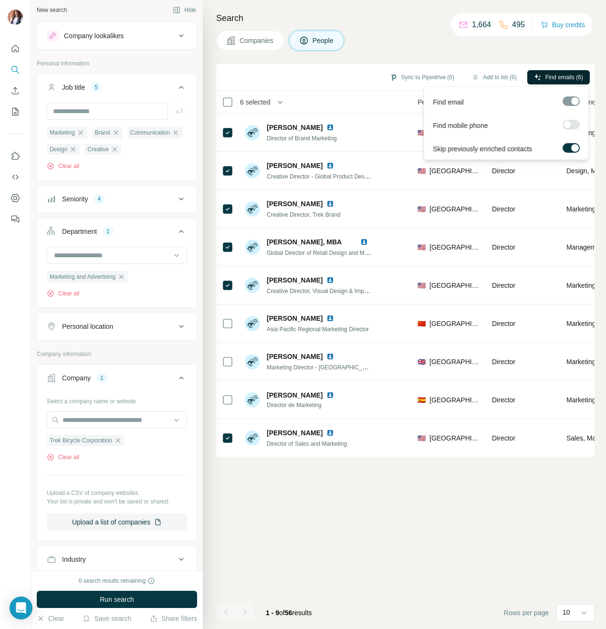
click at [555, 74] on span "Find emails (6)" at bounding box center [565, 77] width 38 height 9
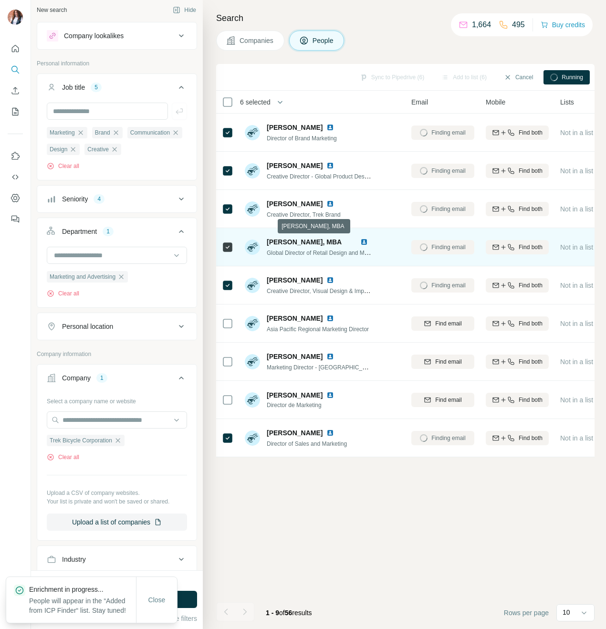
scroll to position [0, 0]
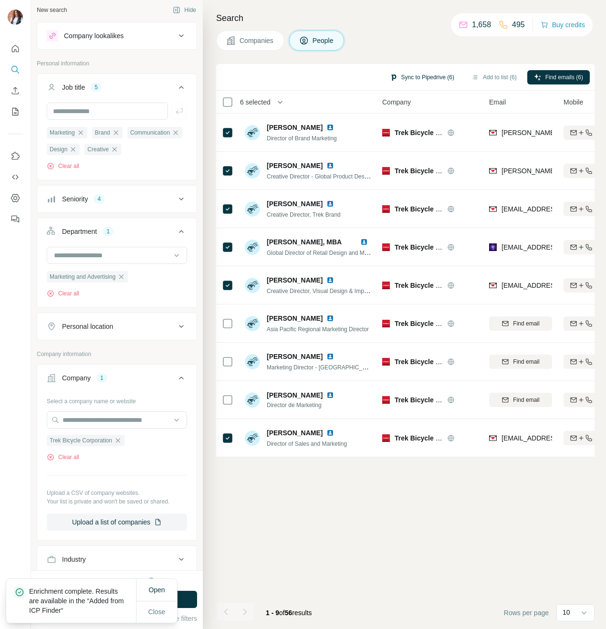
click at [413, 75] on button "Sync to Pipedrive (6)" at bounding box center [422, 77] width 78 height 14
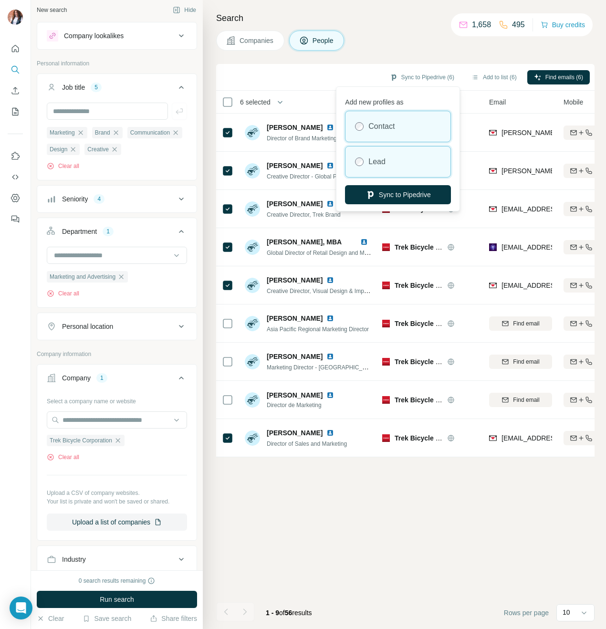
click at [425, 159] on div "Lead" at bounding box center [398, 162] width 105 height 31
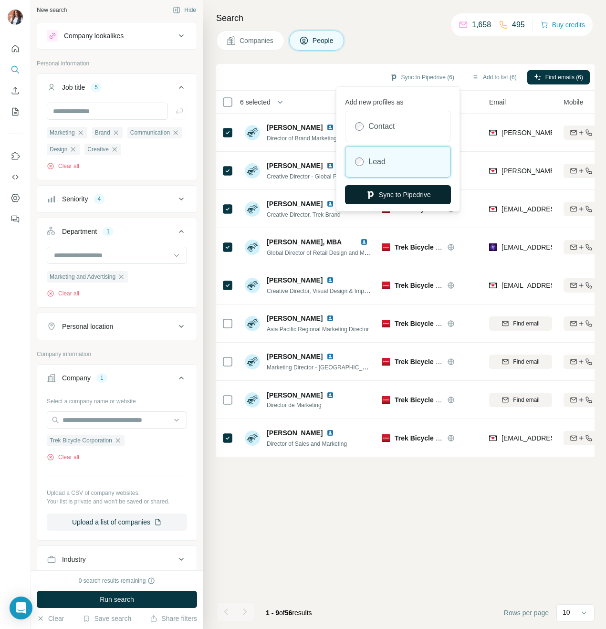
click at [425, 194] on button "Sync to Pipedrive" at bounding box center [398, 194] width 106 height 19
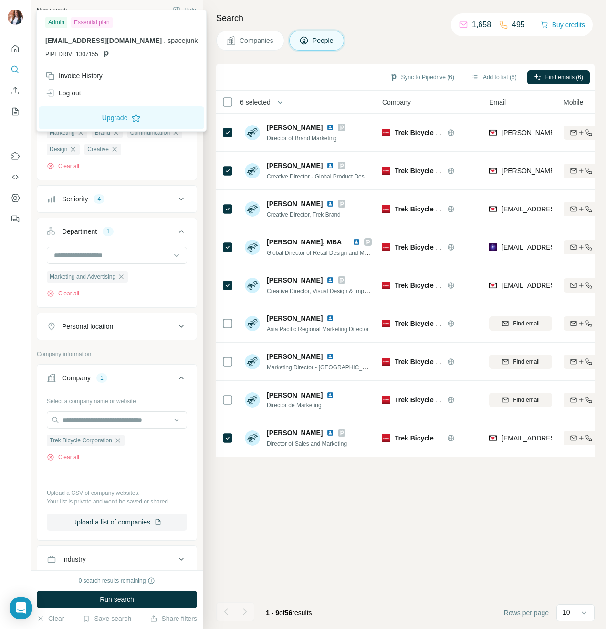
click at [21, 17] on img at bounding box center [15, 17] width 15 height 15
click at [12, 47] on icon "Quick start" at bounding box center [16, 49] width 10 height 10
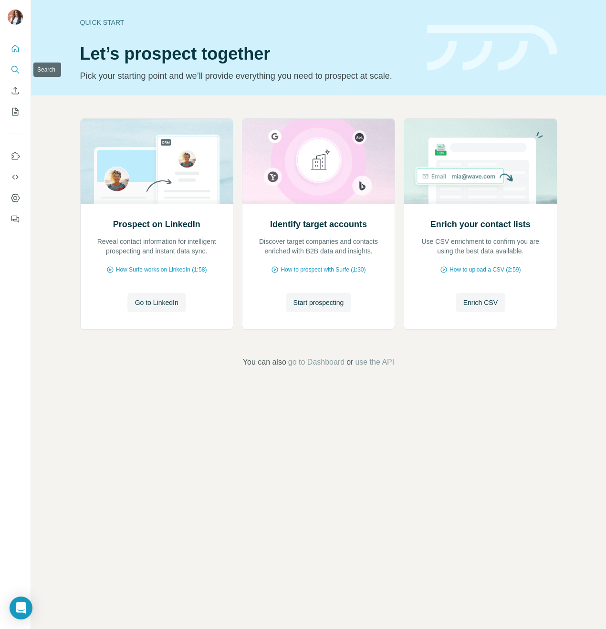
click at [14, 63] on button "Search" at bounding box center [15, 69] width 15 height 17
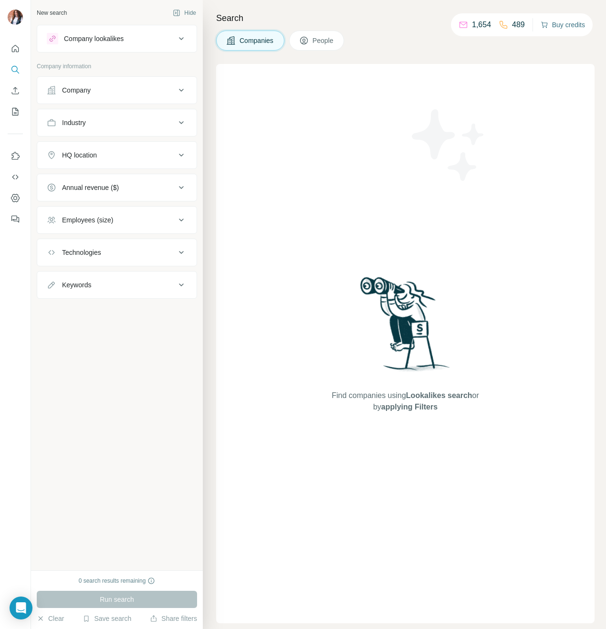
click at [576, 24] on button "Buy credits" at bounding box center [563, 24] width 44 height 13
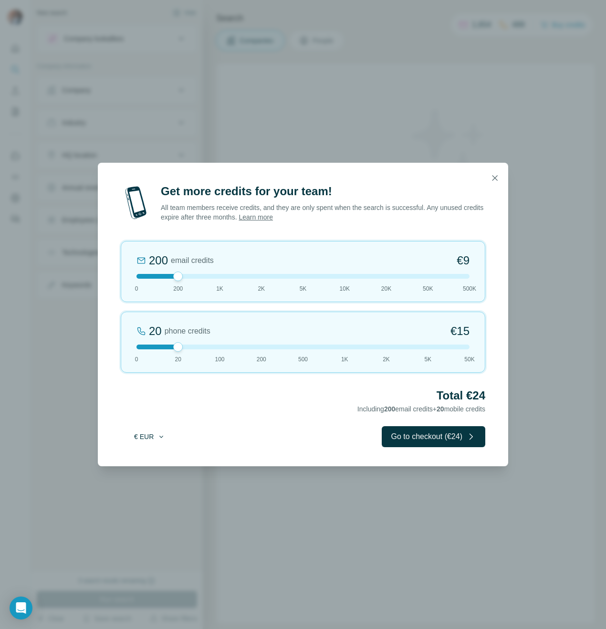
click at [155, 437] on button "€ EUR" at bounding box center [149, 436] width 44 height 17
click at [159, 453] on div "$ USD" at bounding box center [169, 458] width 80 height 10
click at [495, 180] on icon "button" at bounding box center [495, 178] width 10 height 10
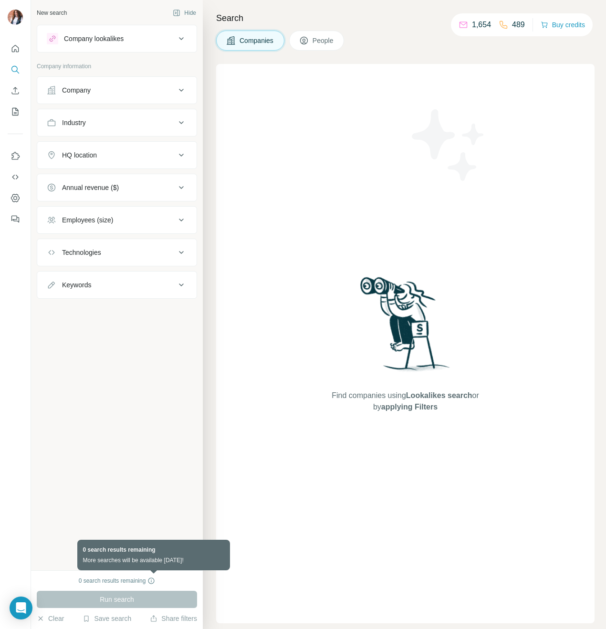
click at [155, 583] on icon at bounding box center [151, 581] width 6 height 6
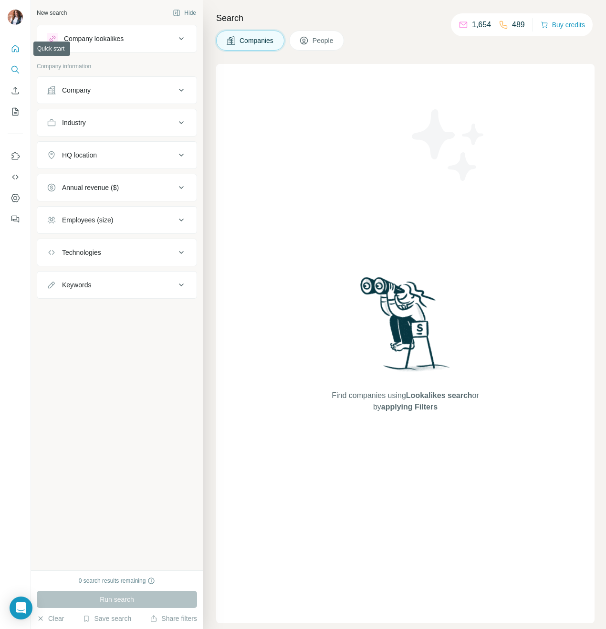
click at [19, 51] on icon "Quick start" at bounding box center [15, 48] width 7 height 7
